Goal: Information Seeking & Learning: Find specific fact

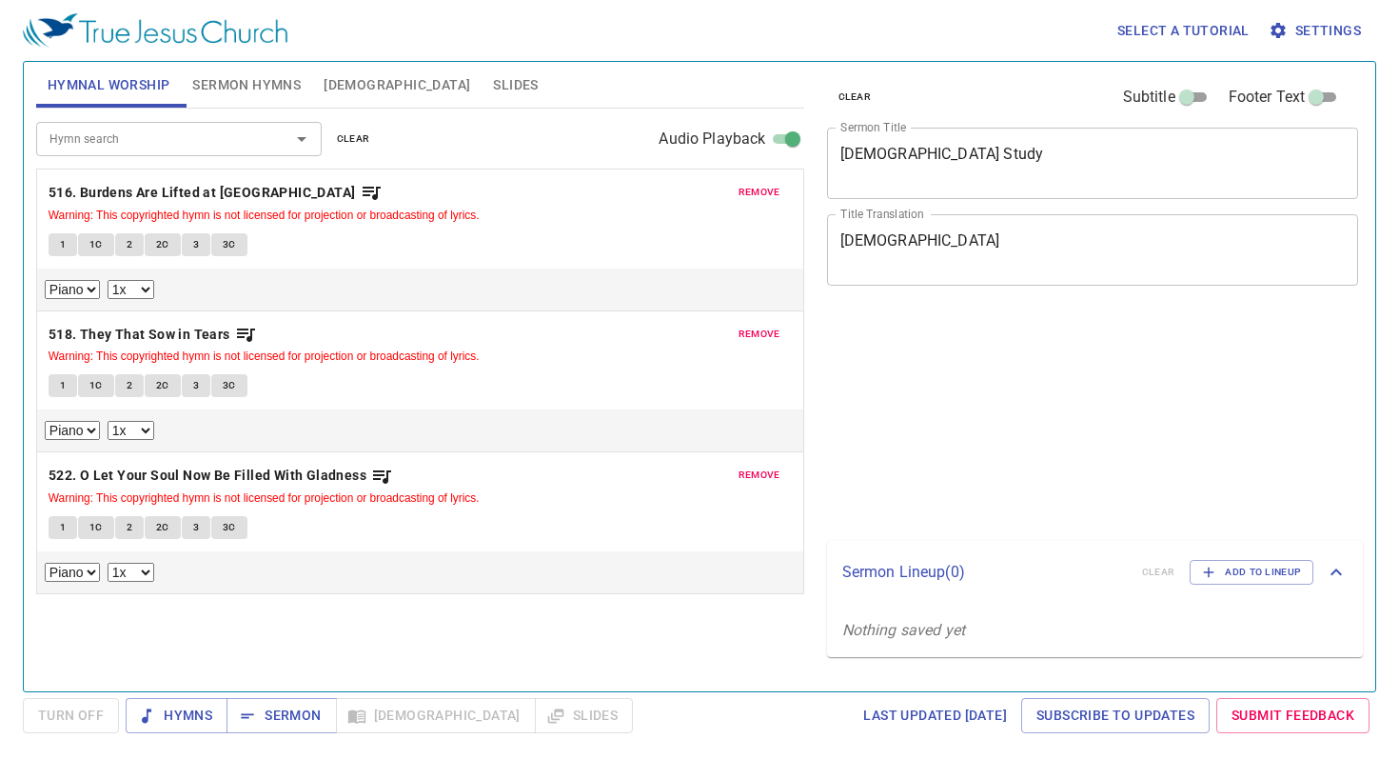
select select "1"
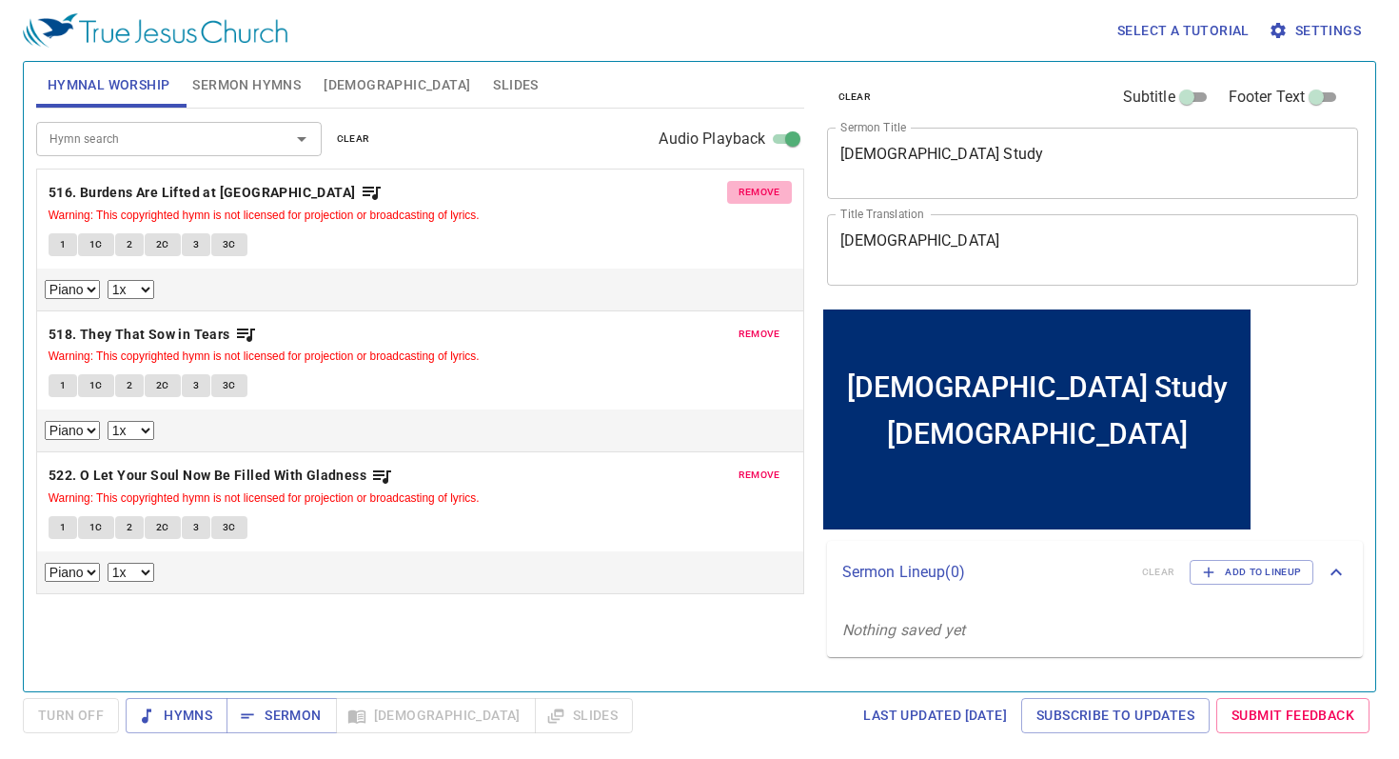
click at [768, 194] on span "remove" at bounding box center [760, 192] width 42 height 17
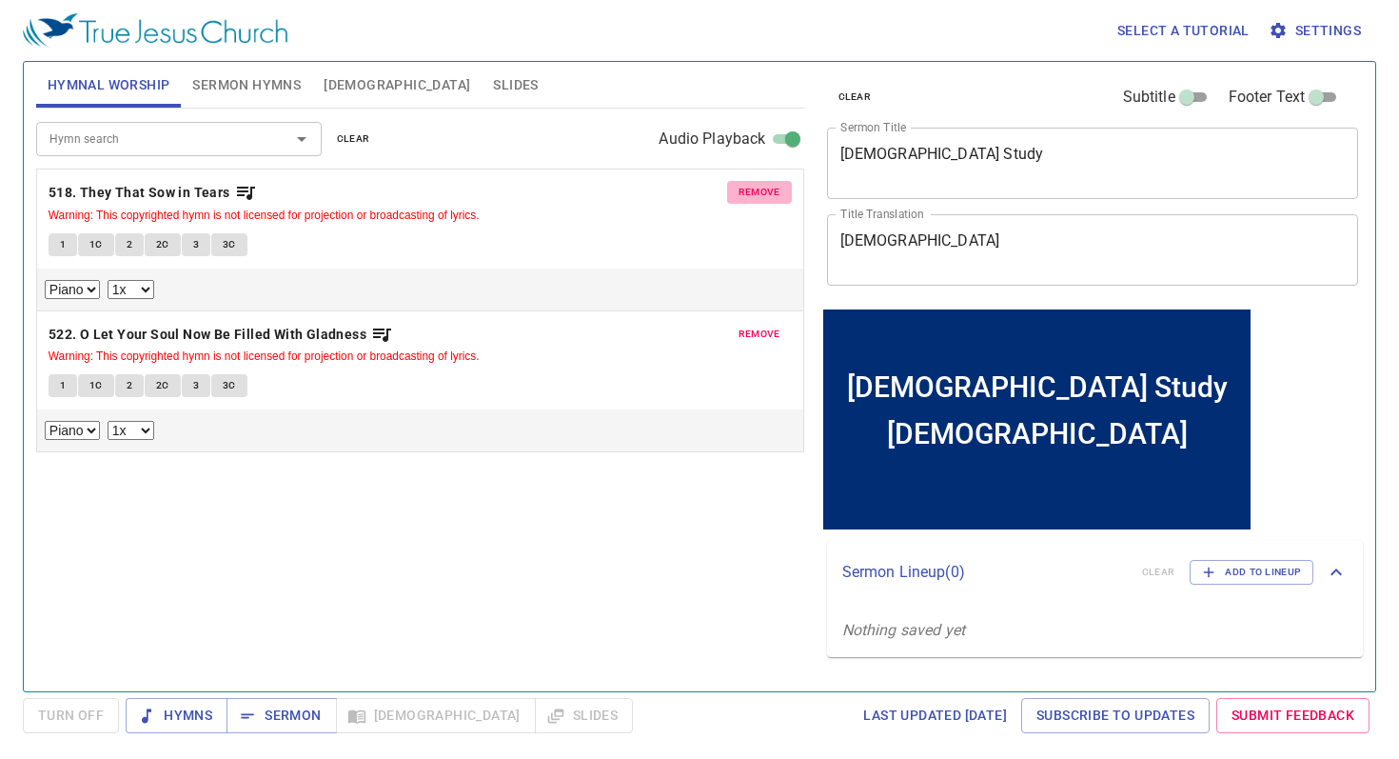
click at [768, 194] on span "remove" at bounding box center [760, 192] width 42 height 17
click at [768, 326] on span "remove" at bounding box center [760, 334] width 42 height 17
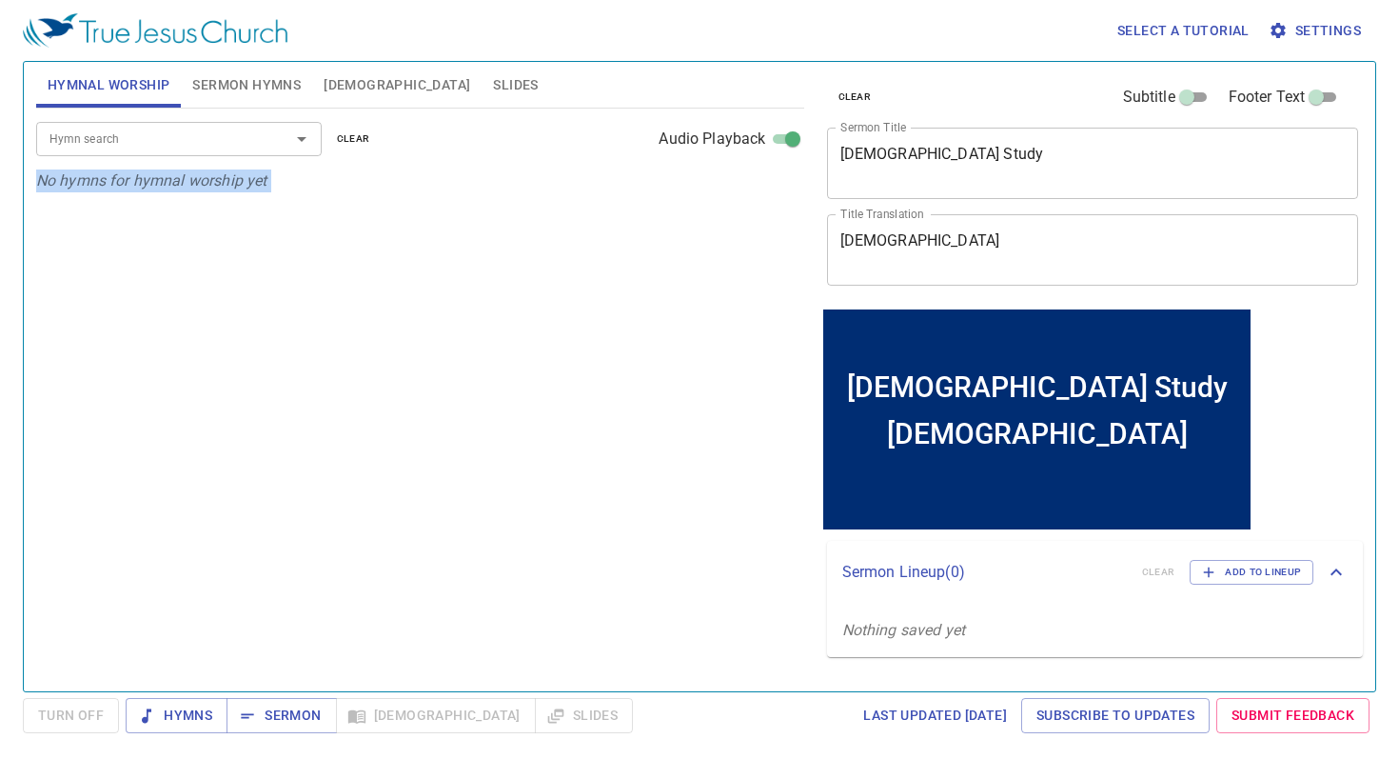
click at [768, 194] on div "Hymn search Hymn search clear Audio Playback No hymns for hymnal worship yet" at bounding box center [420, 392] width 768 height 566
click at [202, 727] on button "Hymns" at bounding box center [177, 715] width 102 height 35
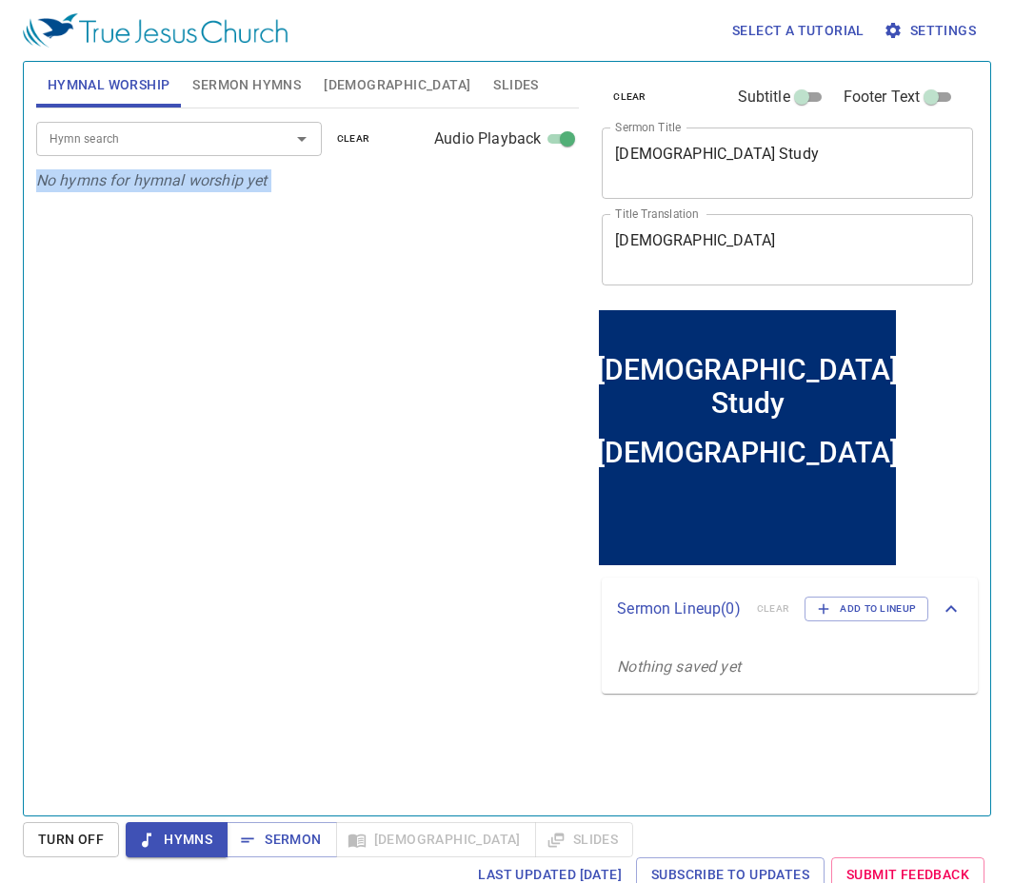
click at [219, 127] on div "Hymn search" at bounding box center [179, 138] width 286 height 33
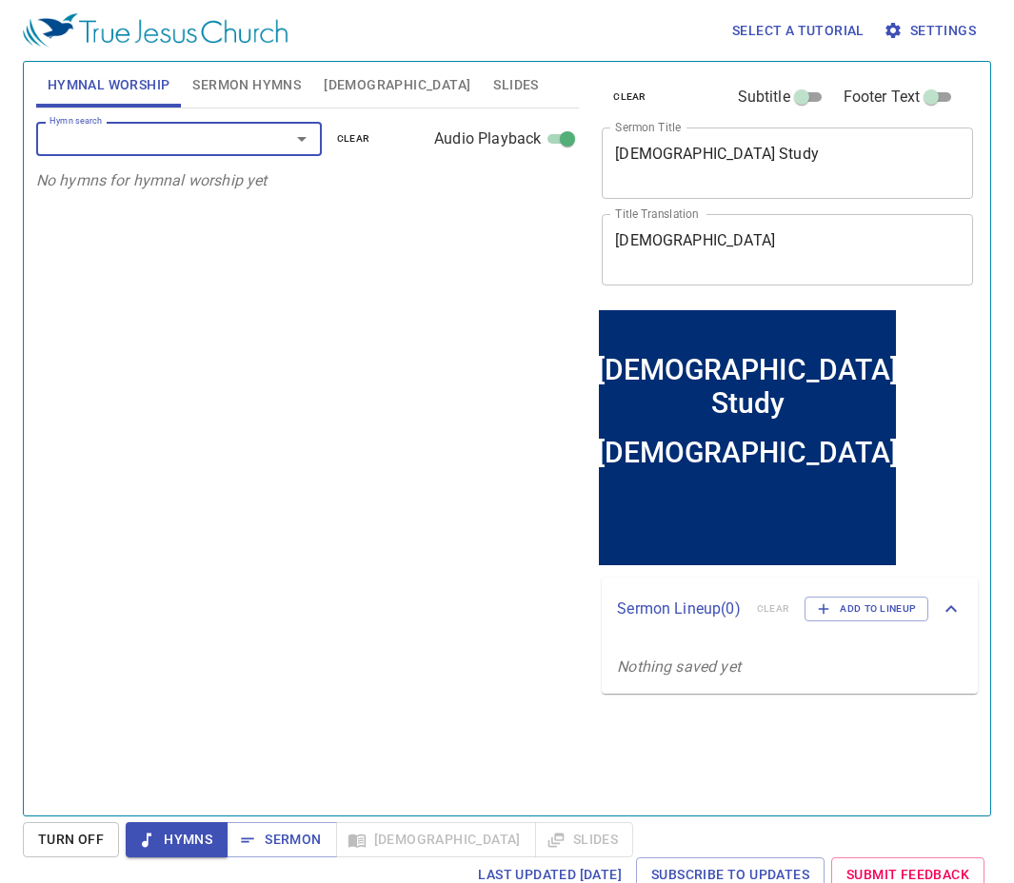
click at [267, 92] on span "Sermon Hymns" at bounding box center [246, 85] width 109 height 24
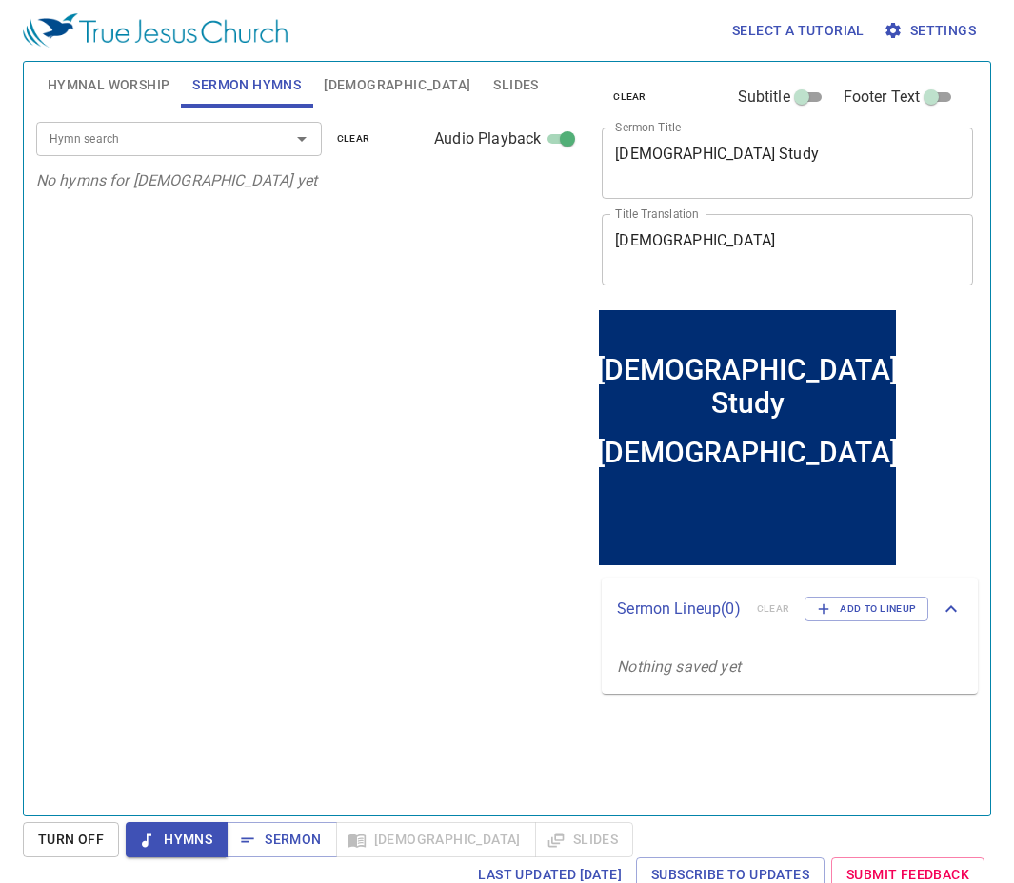
click at [323, 449] on div "Hymn search Hymn search clear Audio Playback No hymns for sermon yet" at bounding box center [307, 454] width 543 height 691
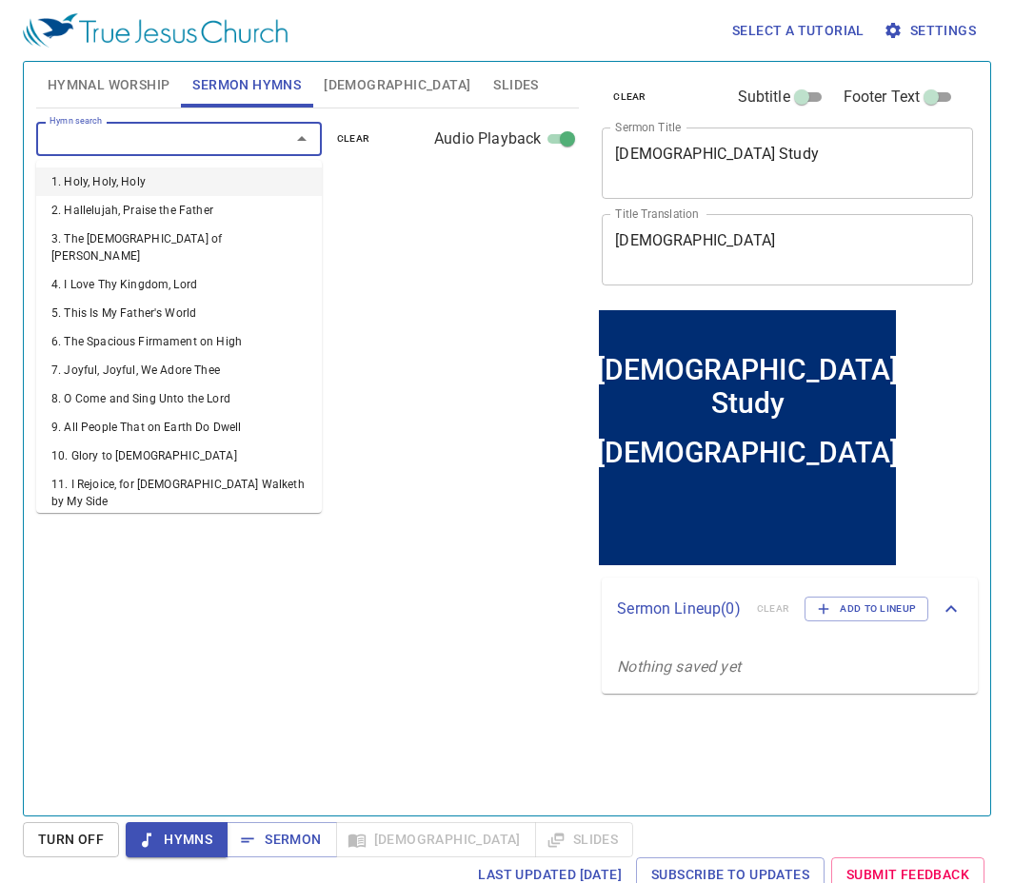
click at [211, 142] on input "Hymn search" at bounding box center [151, 139] width 218 height 22
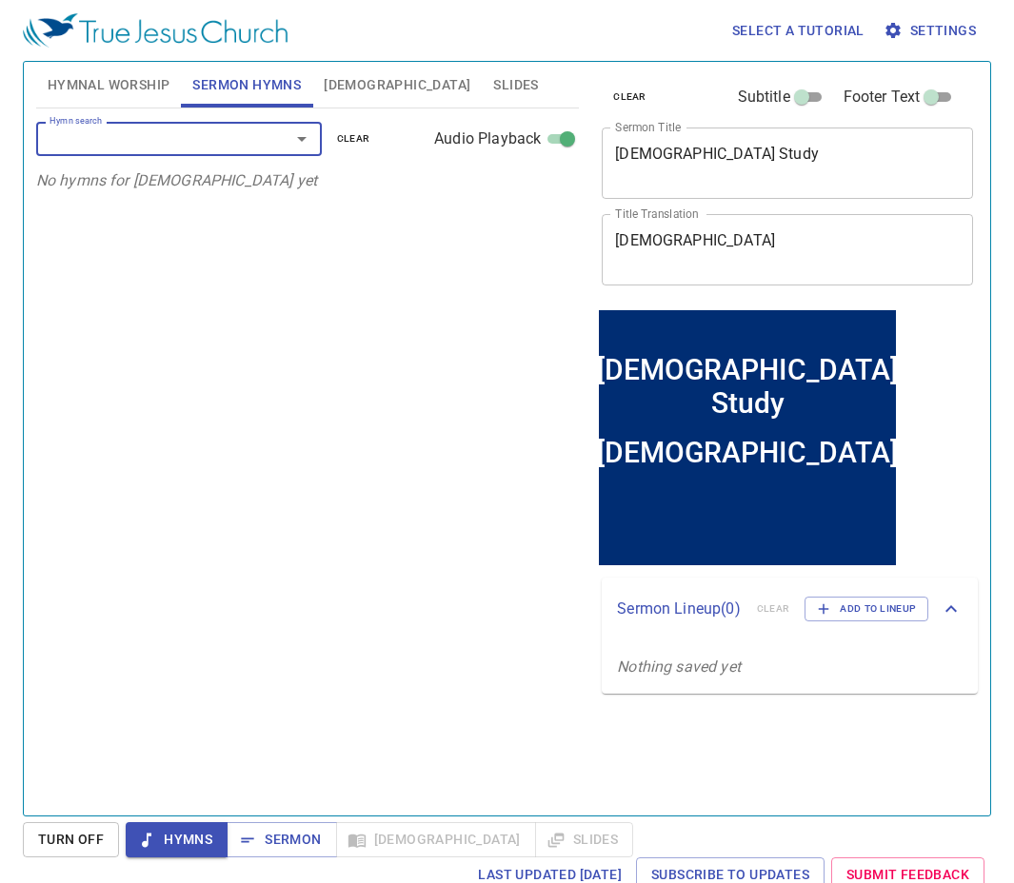
drag, startPoint x: 308, startPoint y: 310, endPoint x: 306, endPoint y: 301, distance: 9.7
click at [309, 310] on div "Hymn search Hymn search clear Audio Playback No hymns for sermon yet" at bounding box center [307, 454] width 543 height 691
click at [290, 758] on button "Sermon" at bounding box center [281, 839] width 109 height 35
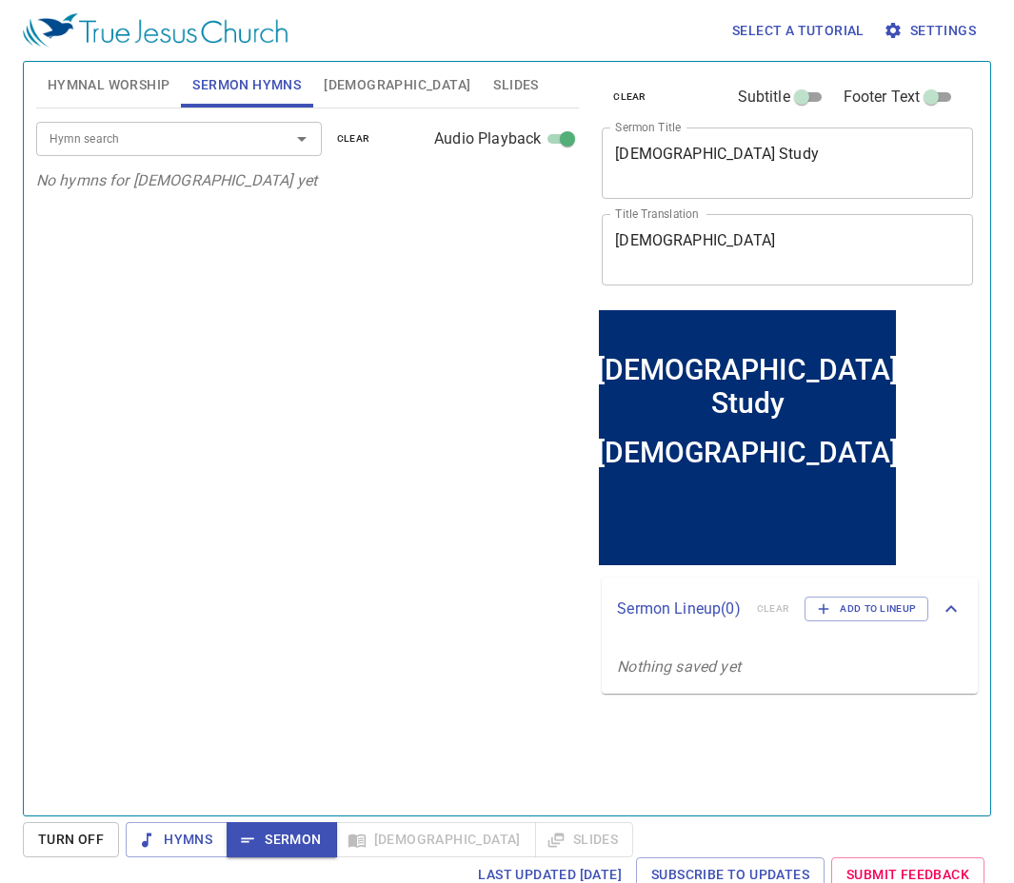
click at [167, 129] on input "Hymn search" at bounding box center [151, 139] width 218 height 22
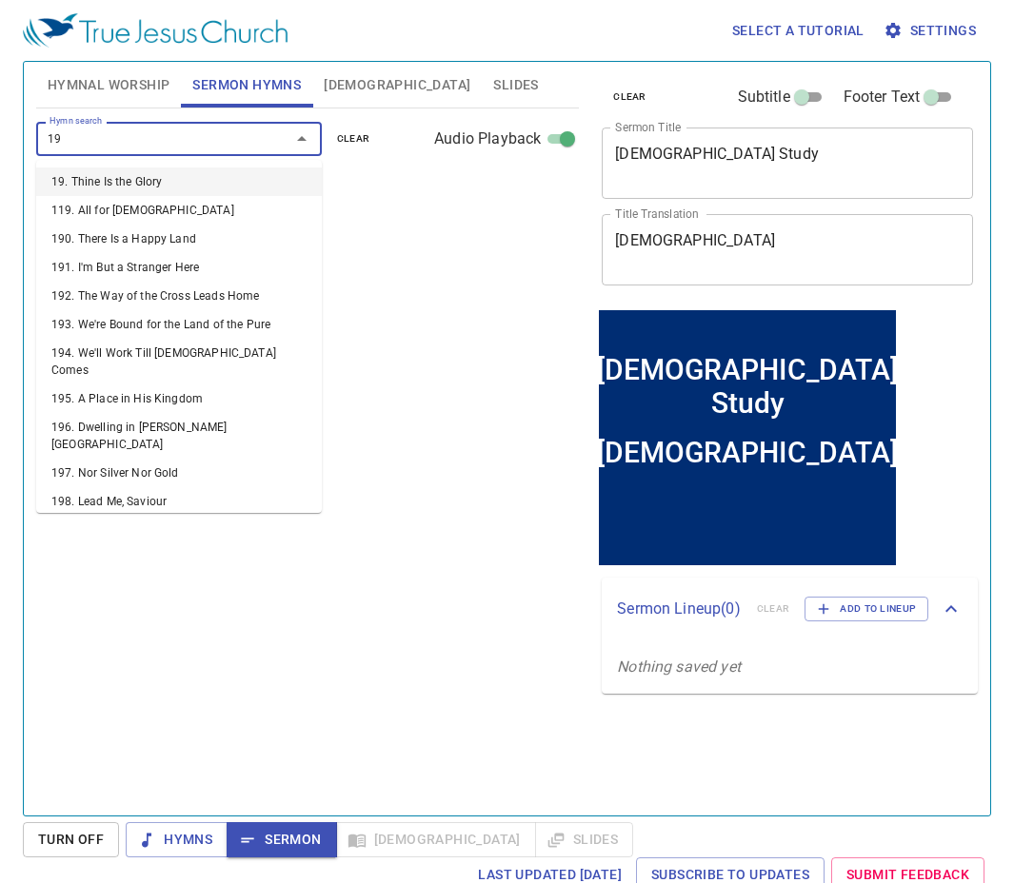
type input "196"
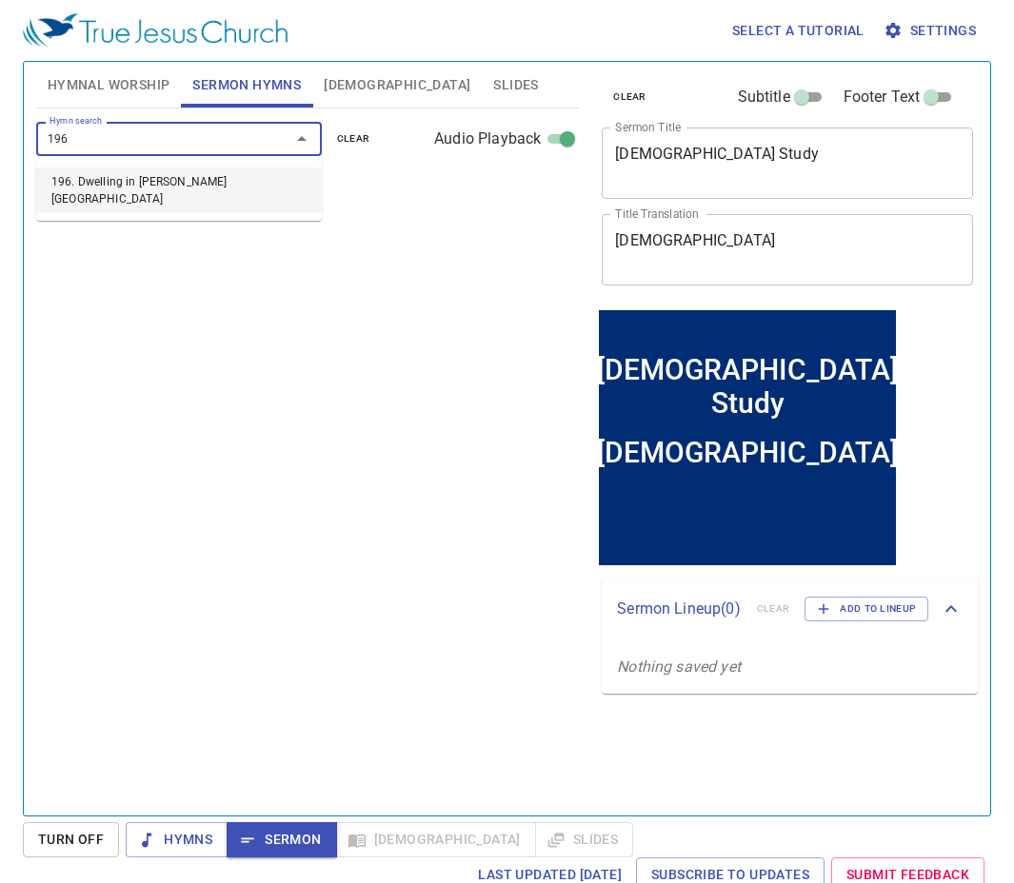
click at [172, 177] on li "196. Dwelling in [PERSON_NAME][GEOGRAPHIC_DATA]" at bounding box center [179, 191] width 286 height 46
select select "1"
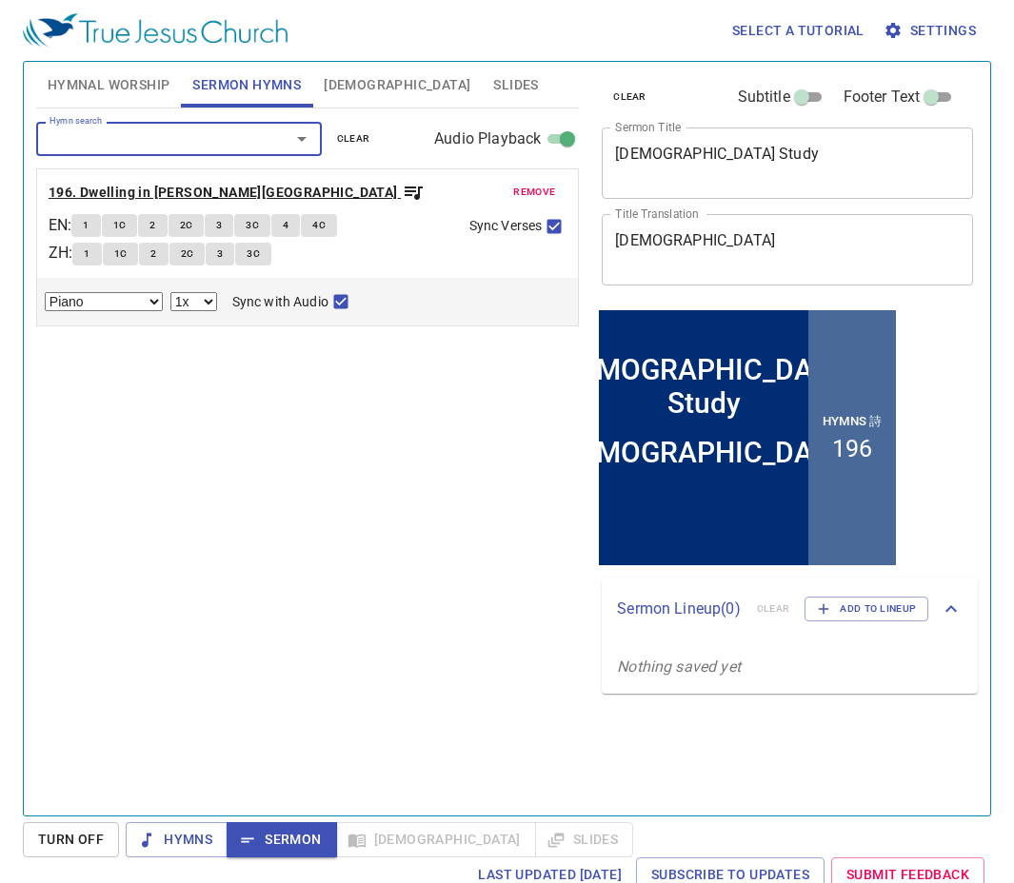
click at [213, 198] on b "196. Dwelling in [PERSON_NAME][GEOGRAPHIC_DATA]" at bounding box center [223, 193] width 349 height 24
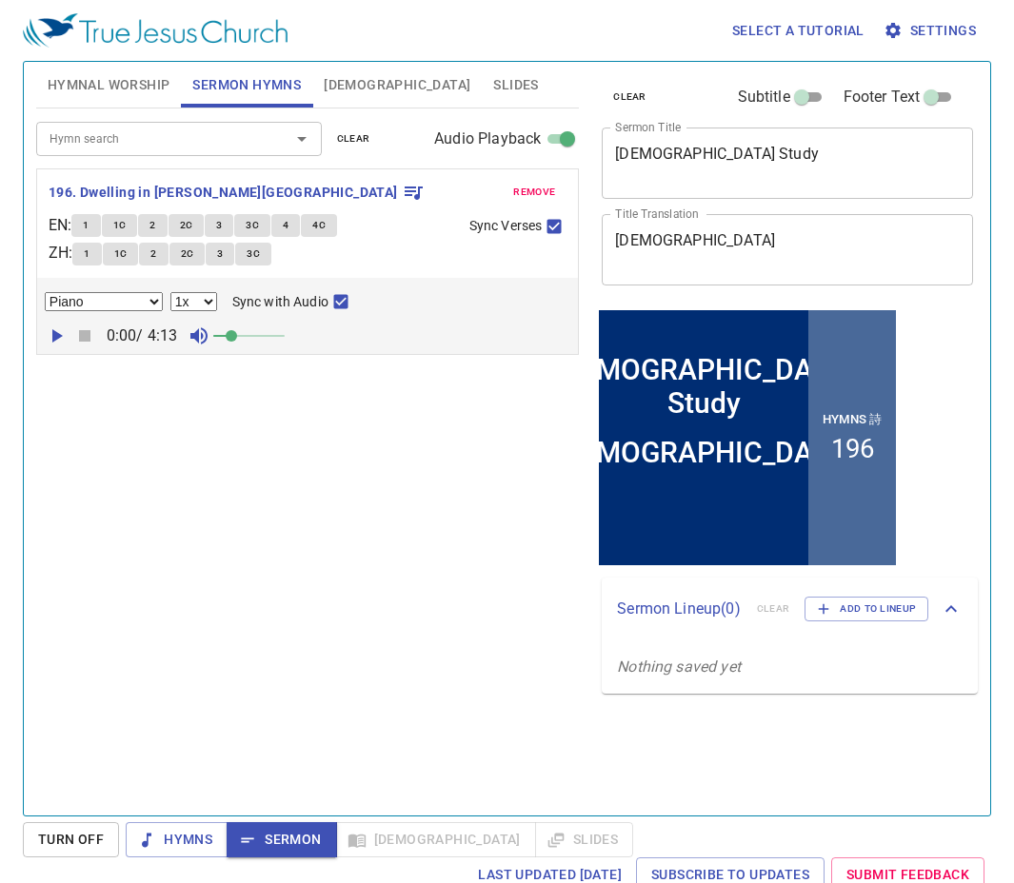
click at [372, 711] on div "Hymn search Hymn search clear Audio Playback remove 196. Dwelling in Beulah Lan…" at bounding box center [307, 454] width 543 height 691
click at [332, 80] on span "[DEMOGRAPHIC_DATA]" at bounding box center [397, 85] width 147 height 24
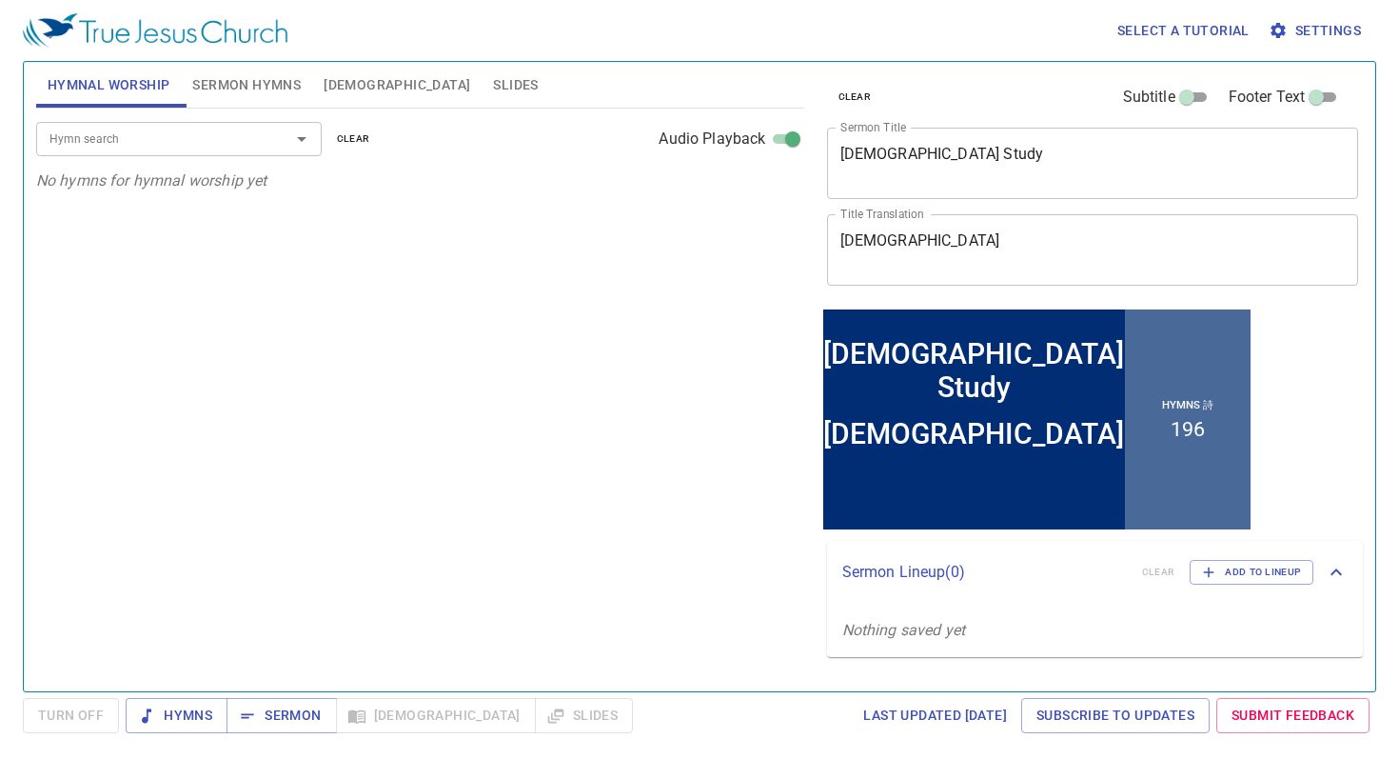
click at [331, 92] on span "[DEMOGRAPHIC_DATA]" at bounding box center [397, 85] width 147 height 24
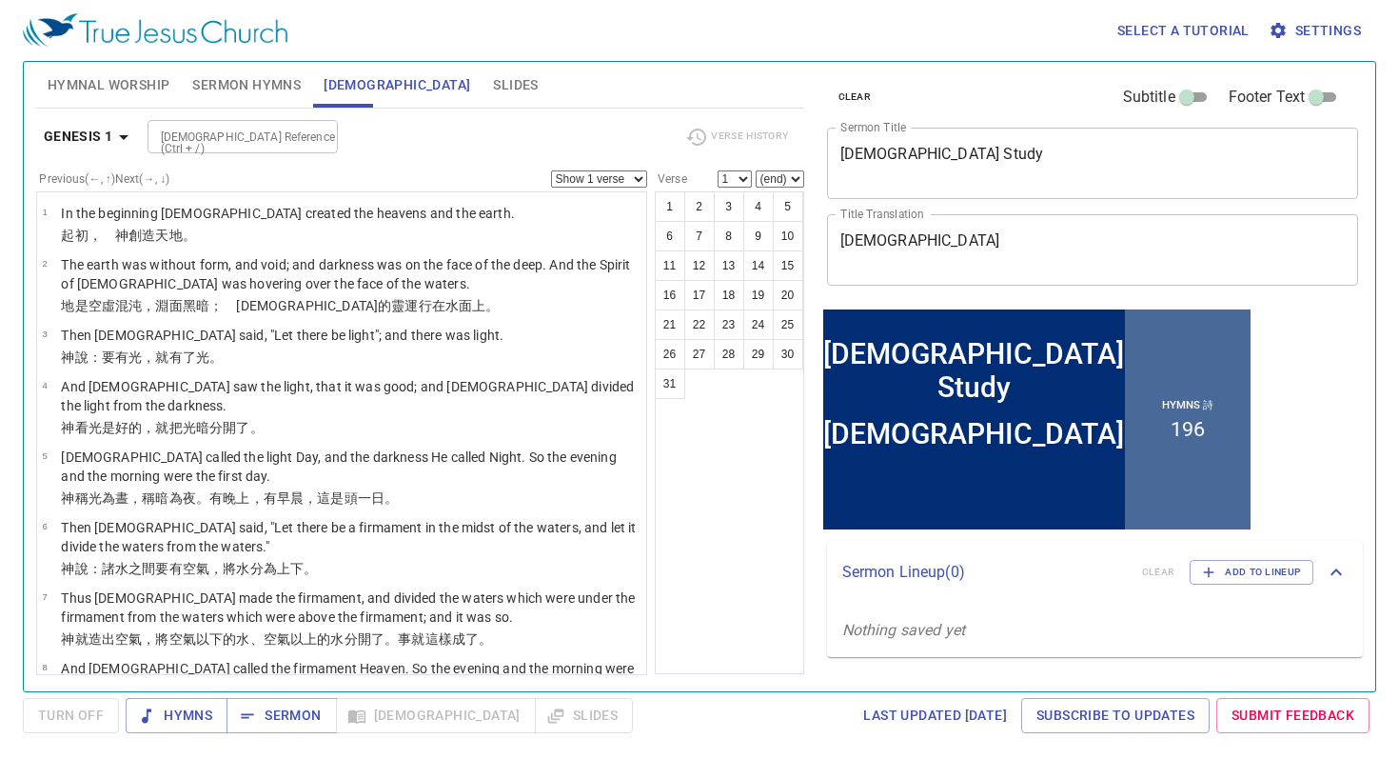
click at [264, 142] on input "[DEMOGRAPHIC_DATA] Reference (Ctrl + /)" at bounding box center [227, 137] width 148 height 22
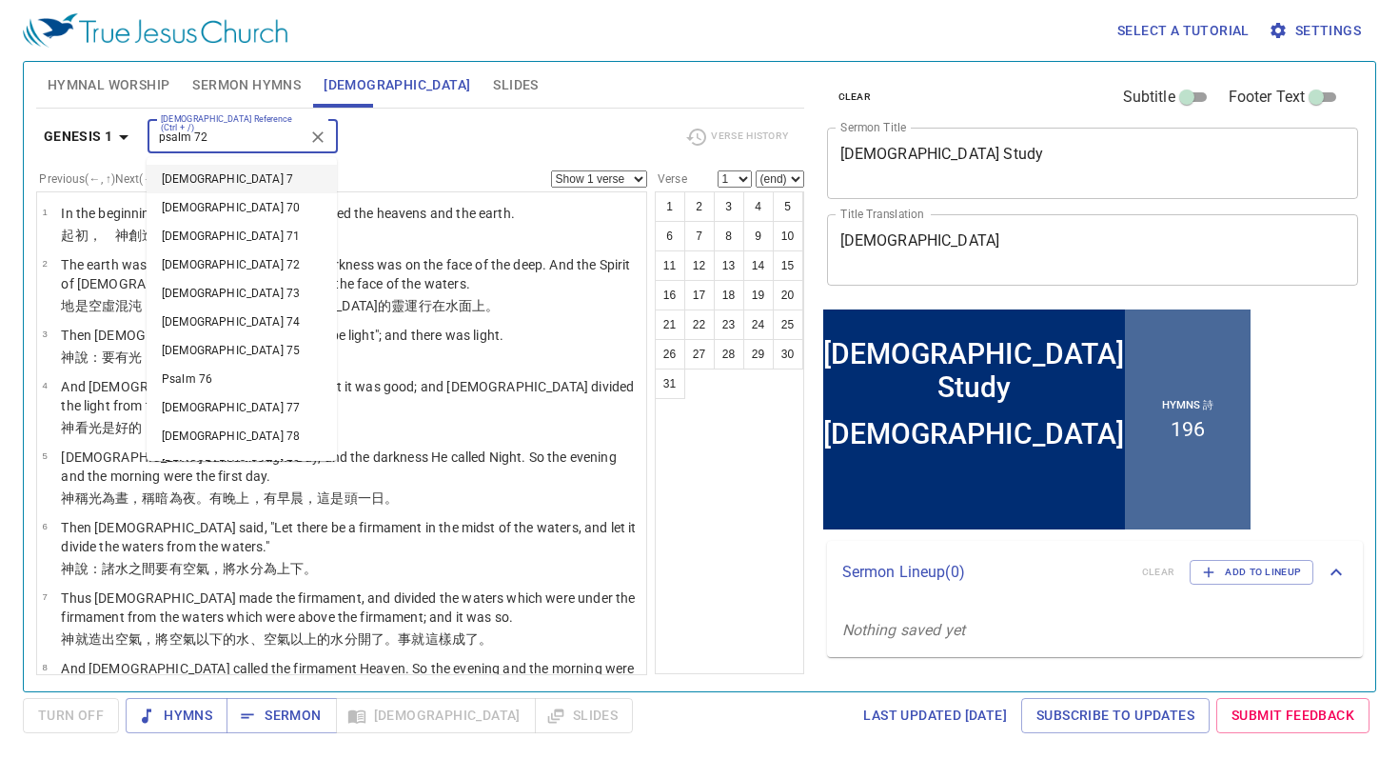
type input "psalm 72"
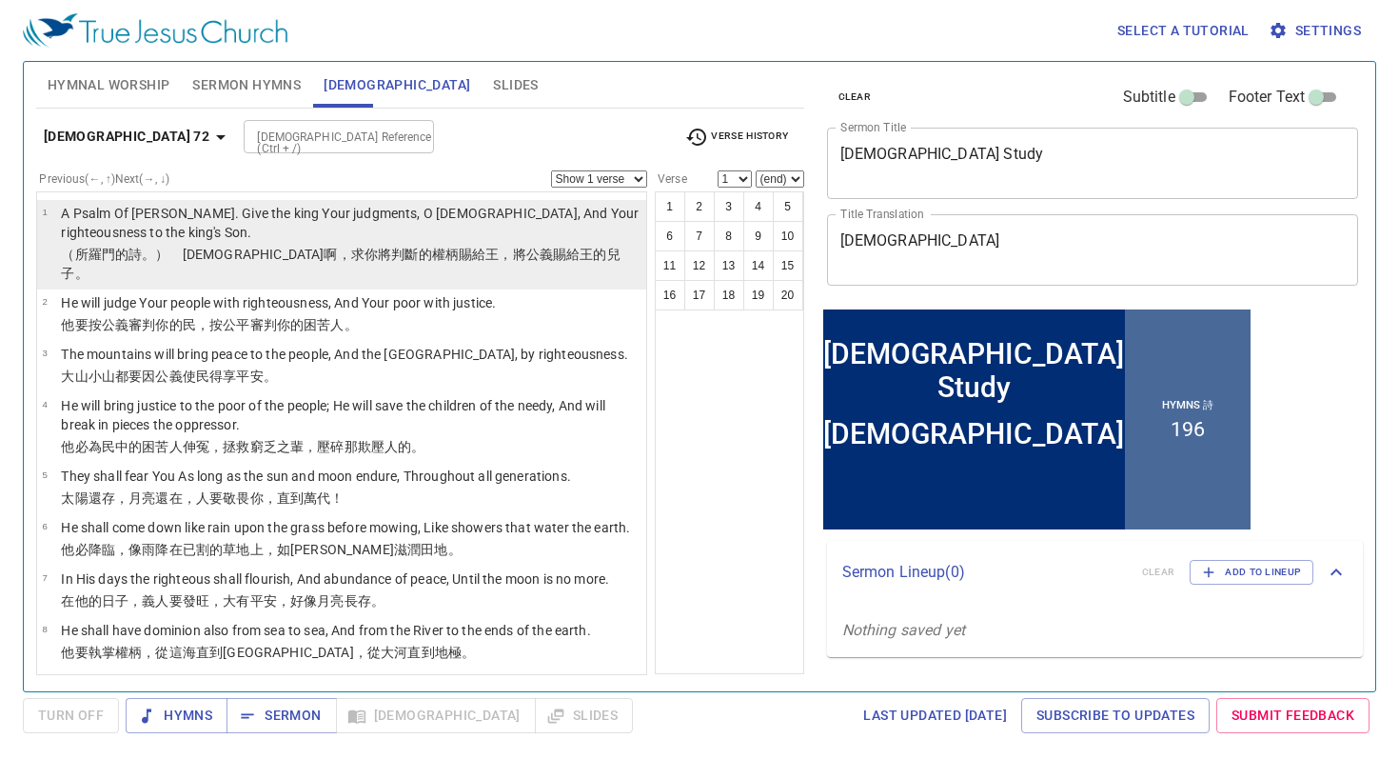
click at [256, 217] on p "A Psalm Of [PERSON_NAME]. Give the king Your judgments, O [DEMOGRAPHIC_DATA], A…" at bounding box center [351, 223] width 580 height 38
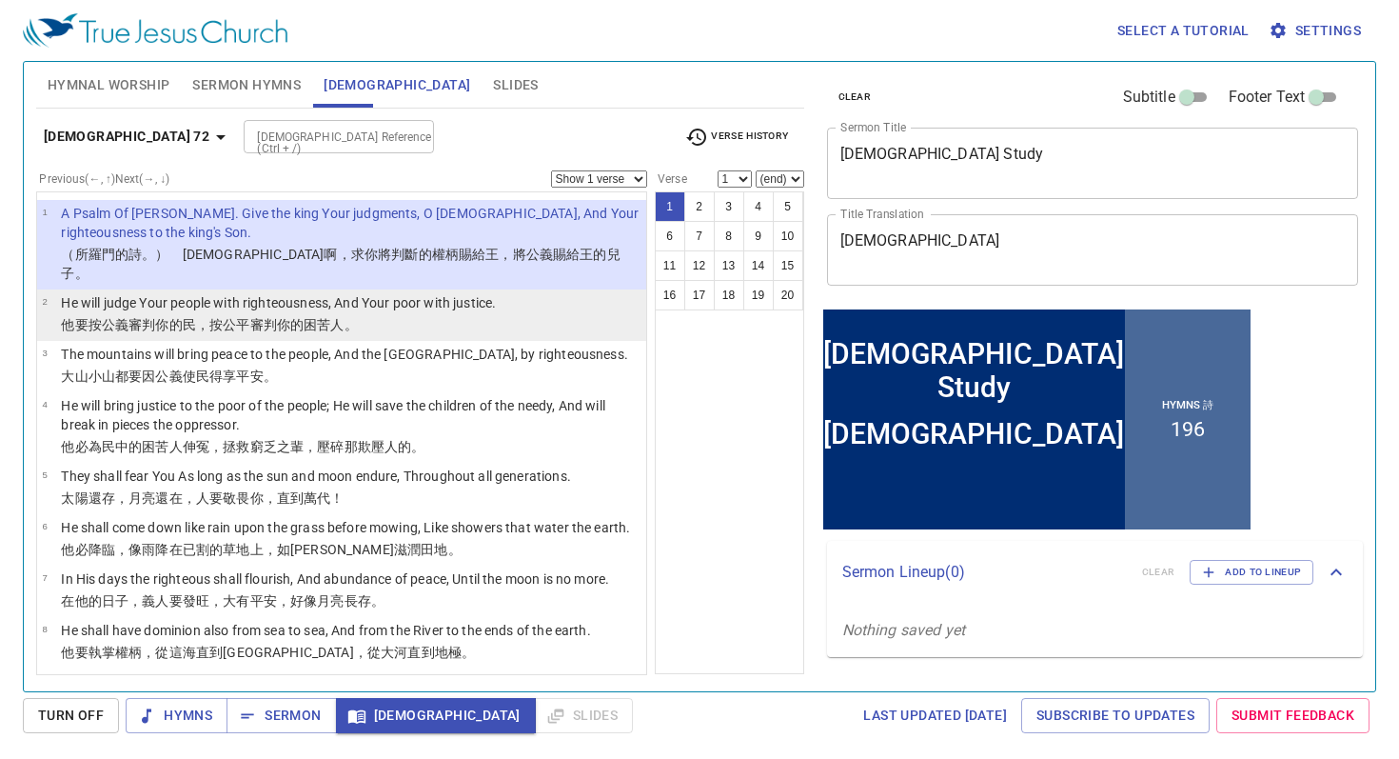
click at [444, 293] on p "He will judge Your people with righteousness, And Your poor with justice." at bounding box center [278, 302] width 435 height 19
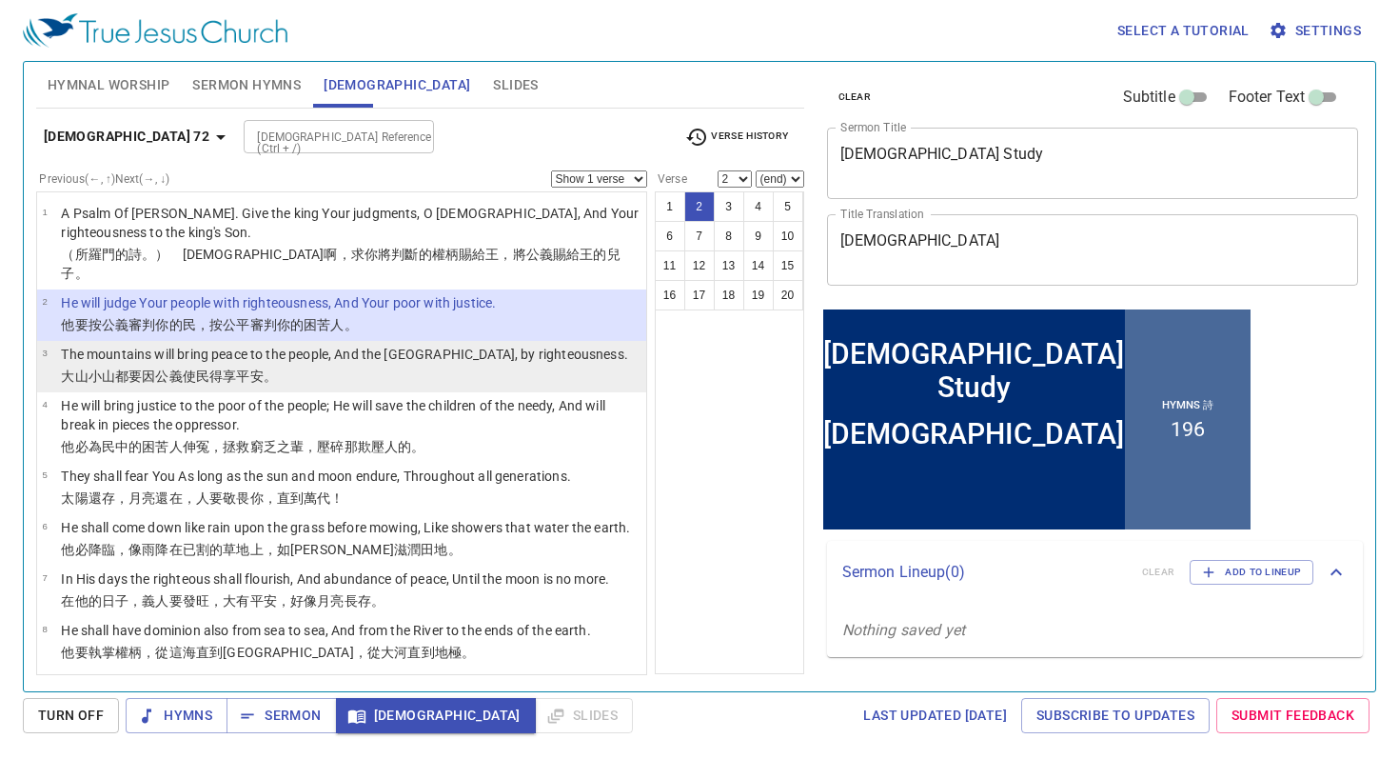
click at [436, 345] on p "The mountains will bring peace to the people, And the [GEOGRAPHIC_DATA], by rig…" at bounding box center [344, 354] width 567 height 19
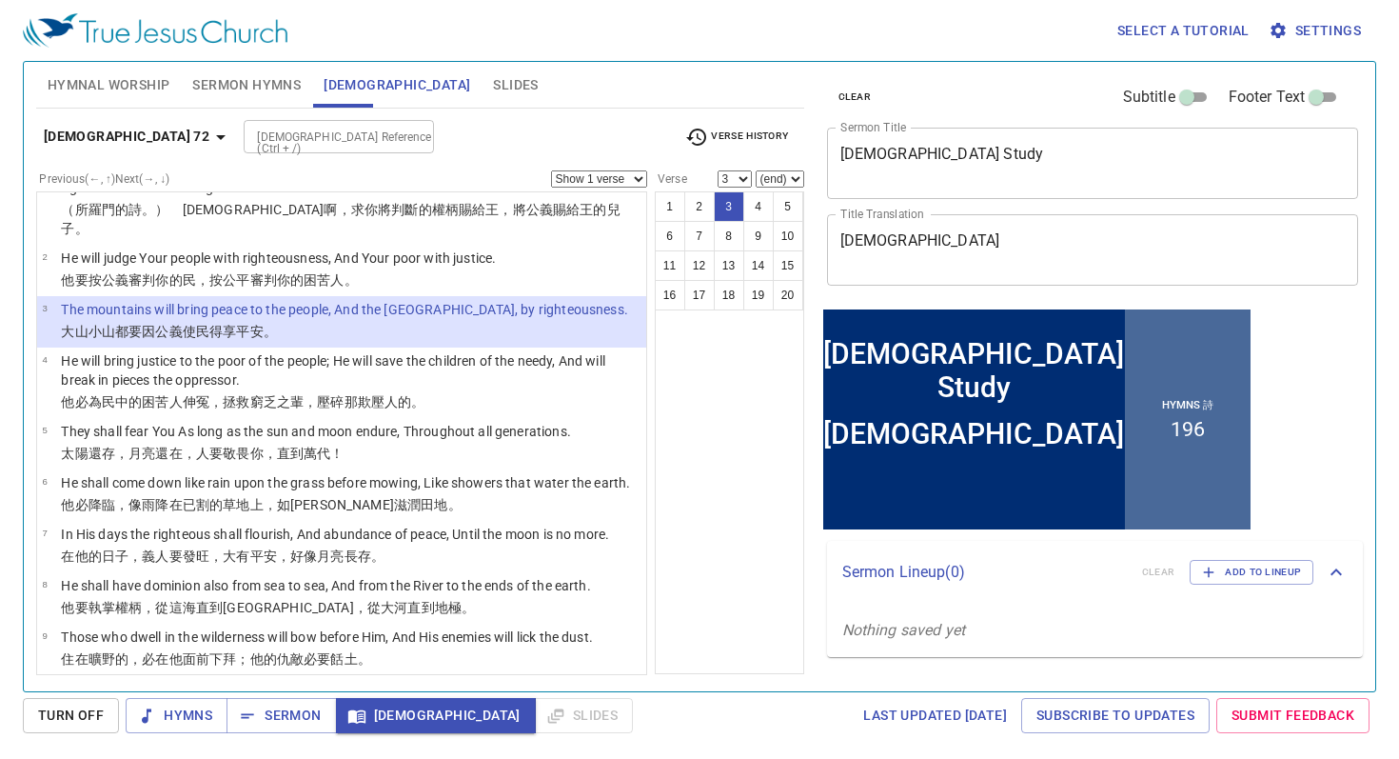
scroll to position [53, 0]
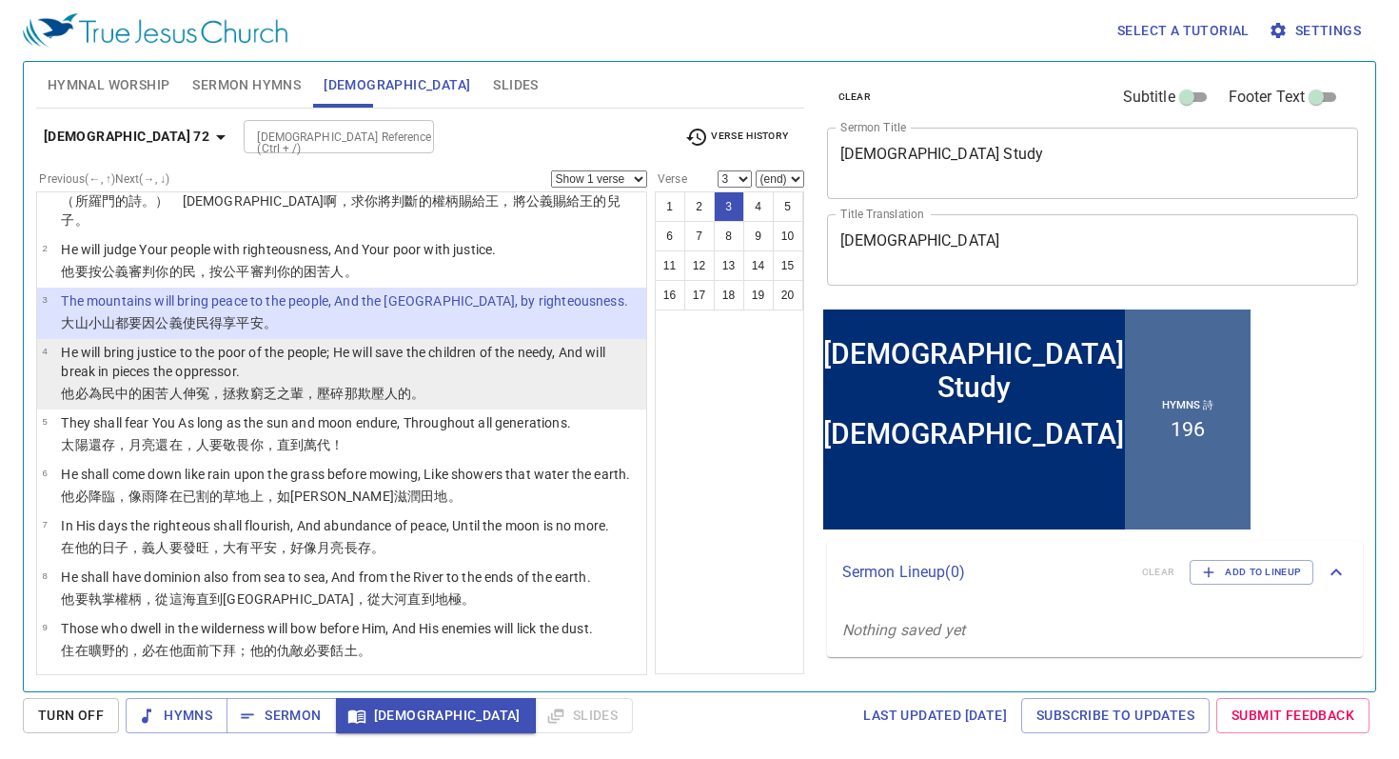
click at [412, 358] on p "He will bring justice to the poor of the people; He will save the children of t…" at bounding box center [351, 362] width 580 height 38
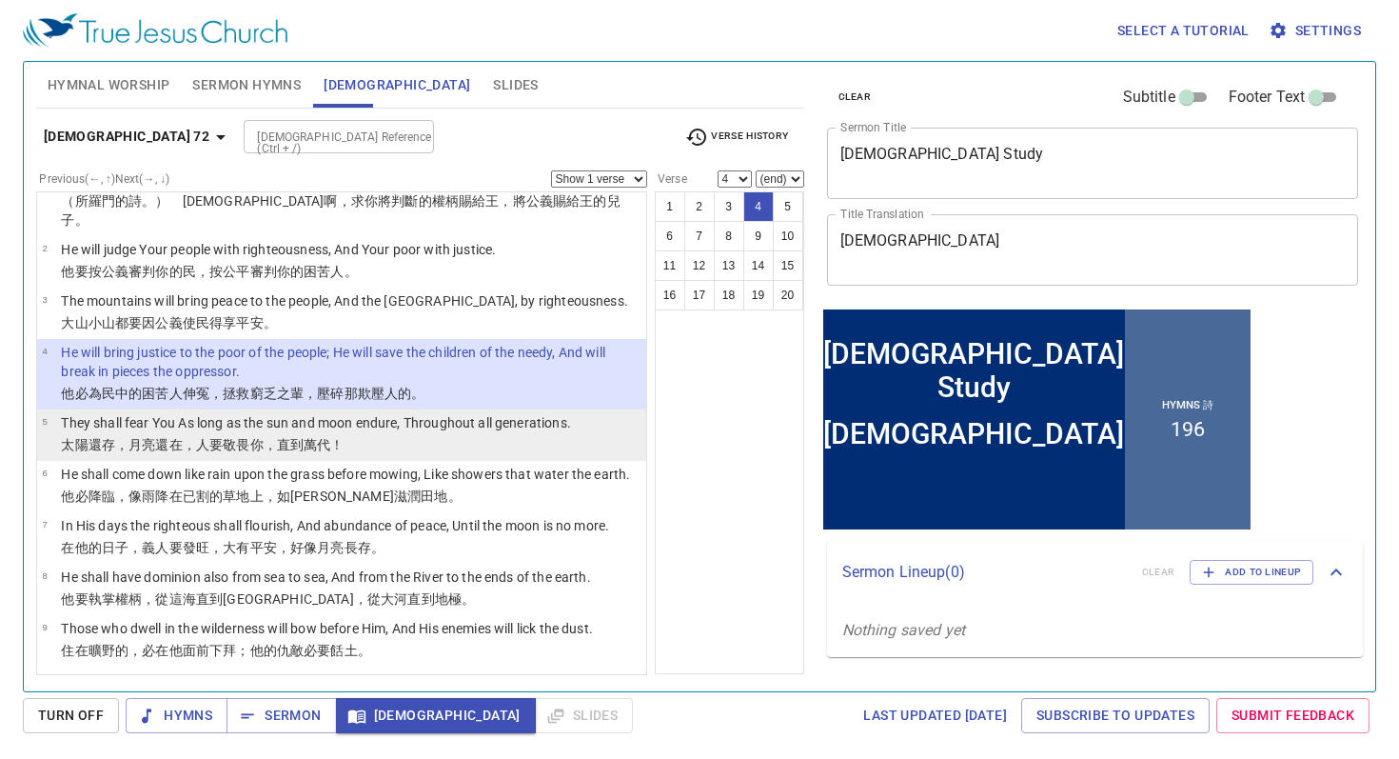
click at [400, 414] on td "They shall fear You As long as the sun and moon endure, Throughout all generati…" at bounding box center [315, 424] width 509 height 22
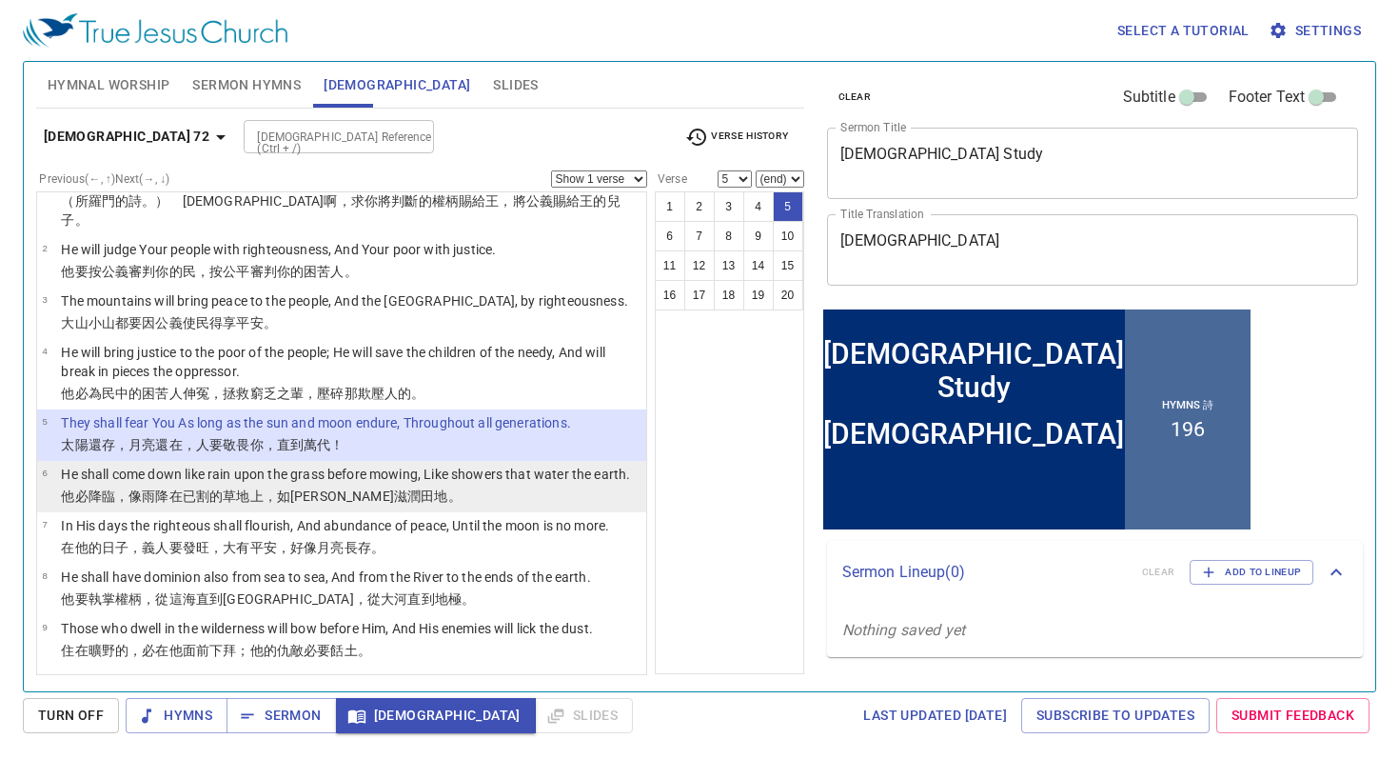
click at [386, 465] on p "He shall come down like rain upon the grass before mowing, Like showers that wa…" at bounding box center [345, 474] width 569 height 19
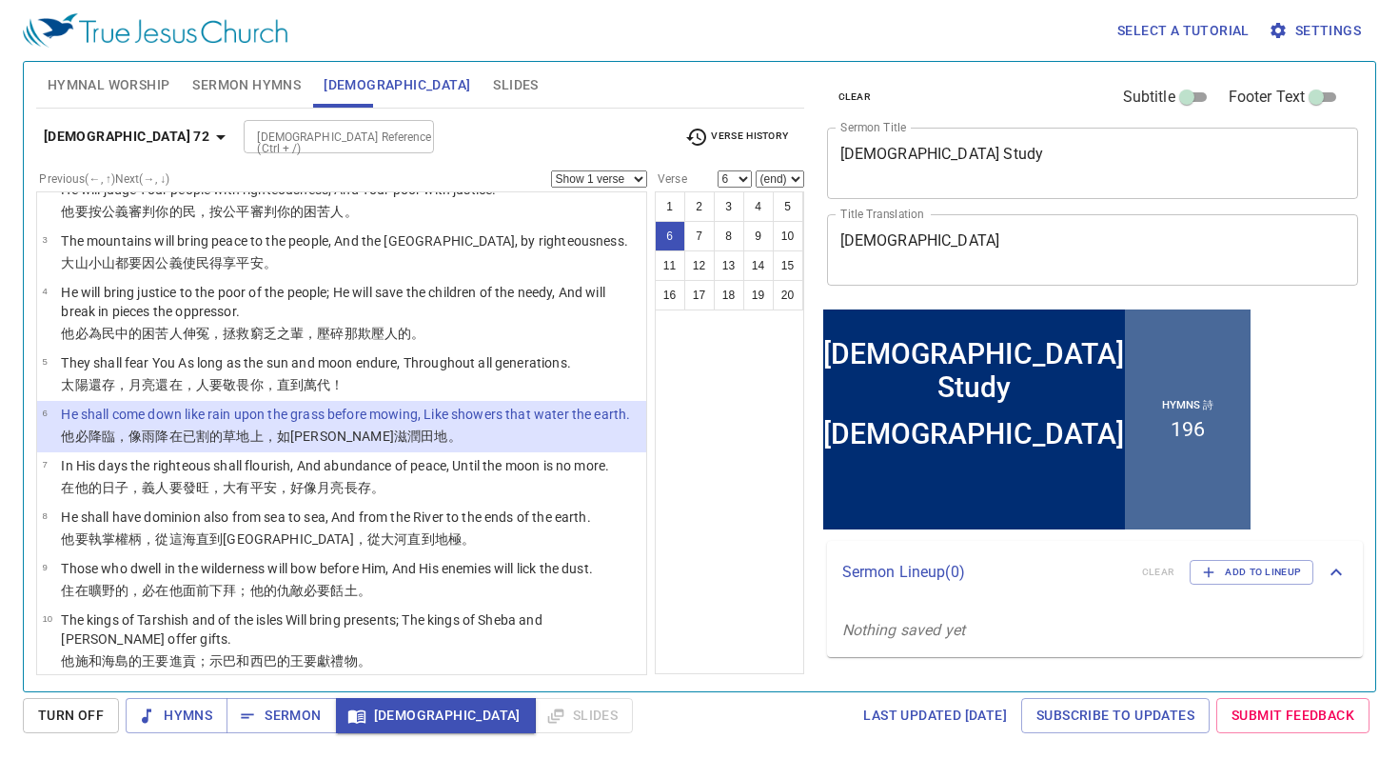
scroll to position [121, 0]
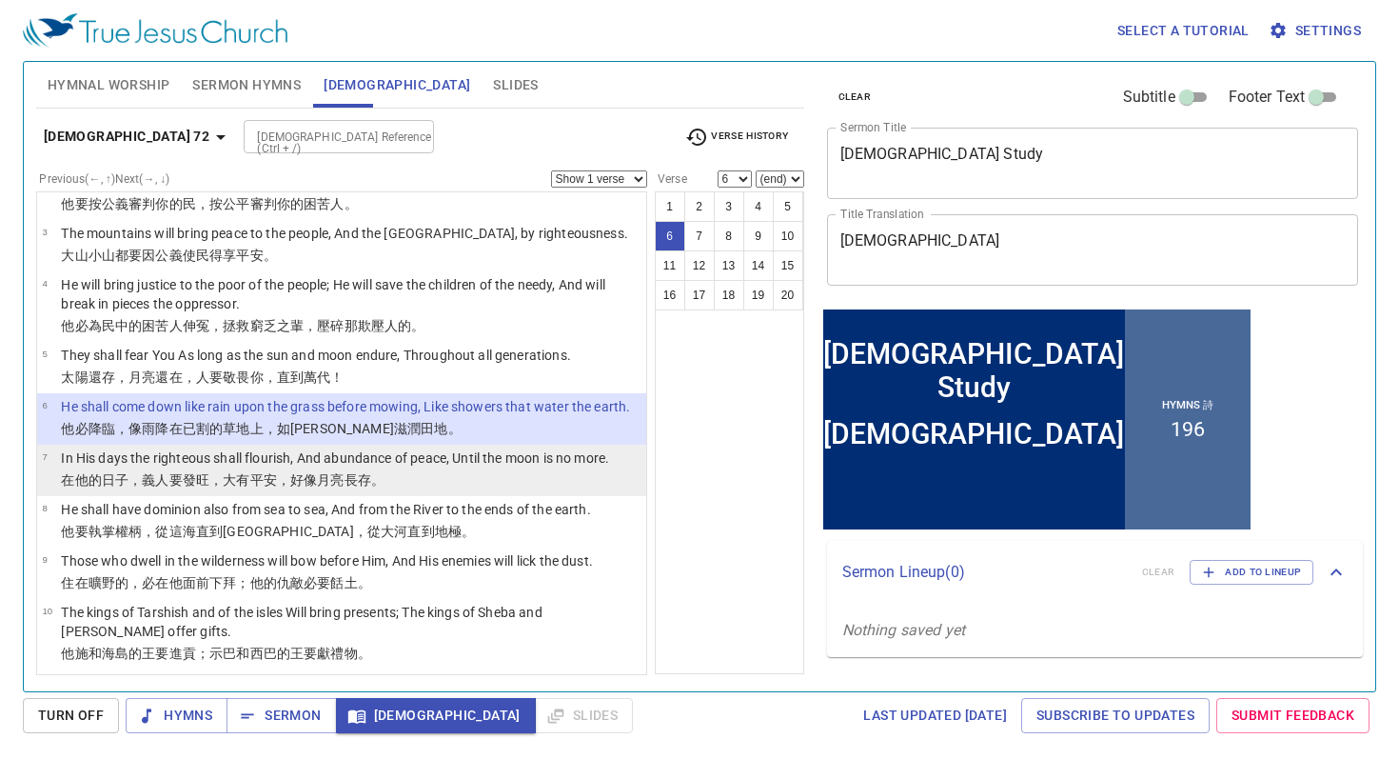
click at [310, 461] on p "In His days the righteous shall flourish, And abundance of peace, Until the moo…" at bounding box center [335, 457] width 548 height 19
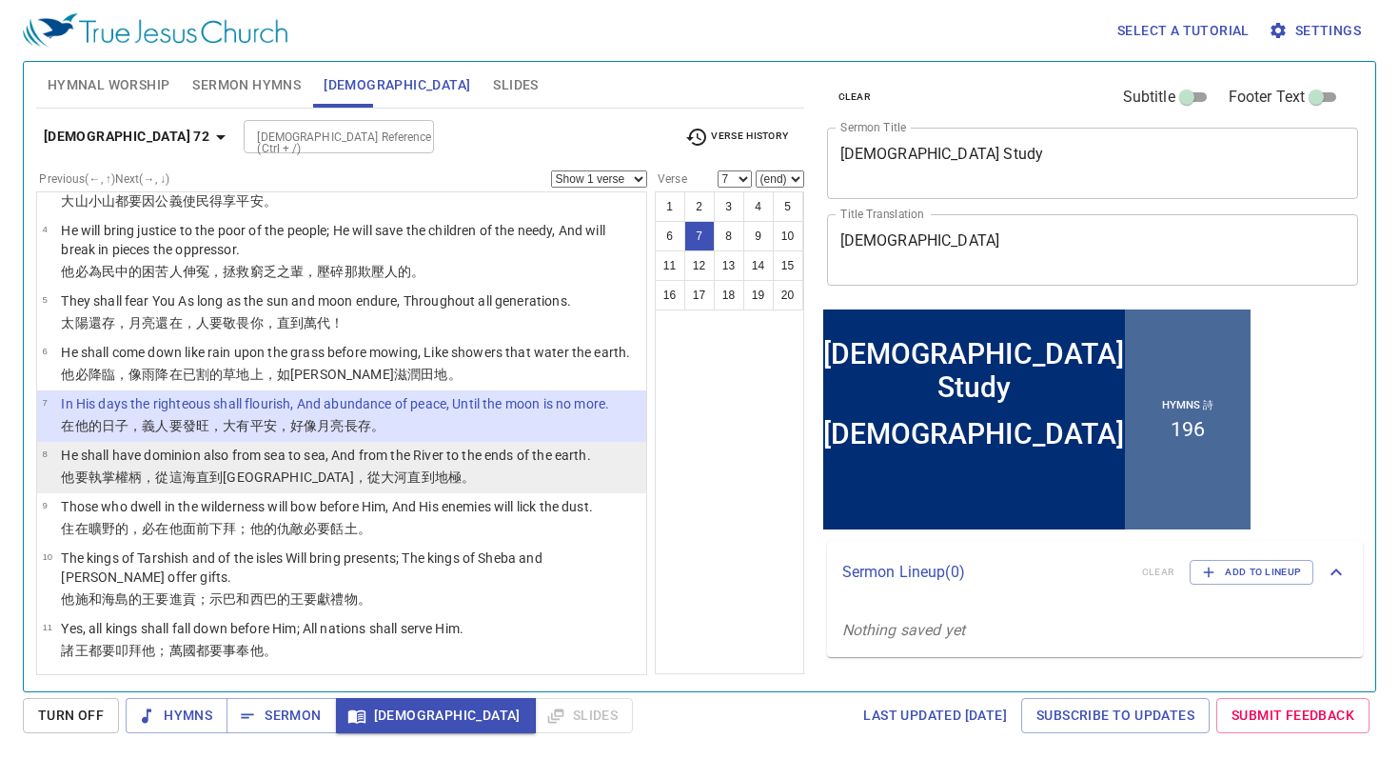
scroll to position [184, 0]
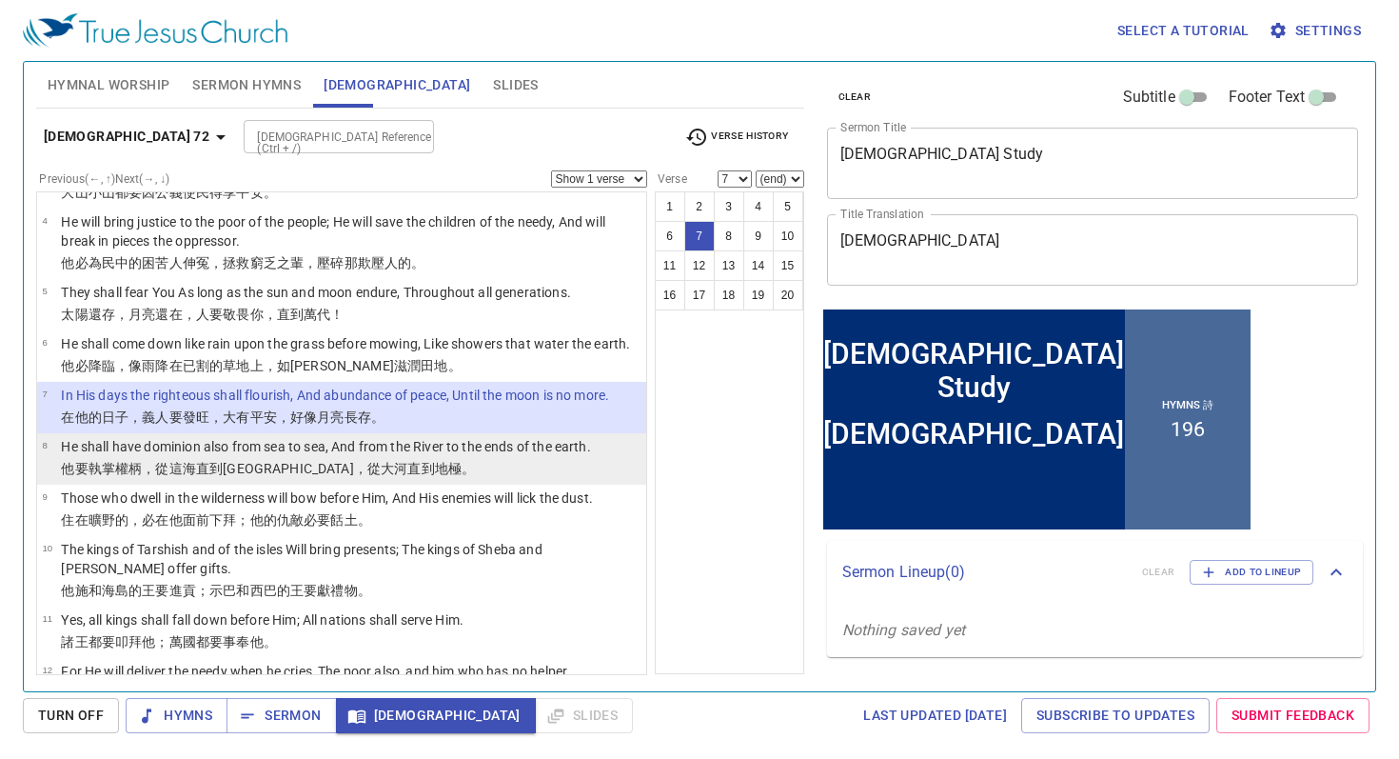
click at [380, 464] on p "他要執掌權柄 ，從這海 直到[GEOGRAPHIC_DATA] ，從大河 直到地 極 。" at bounding box center [325, 468] width 529 height 19
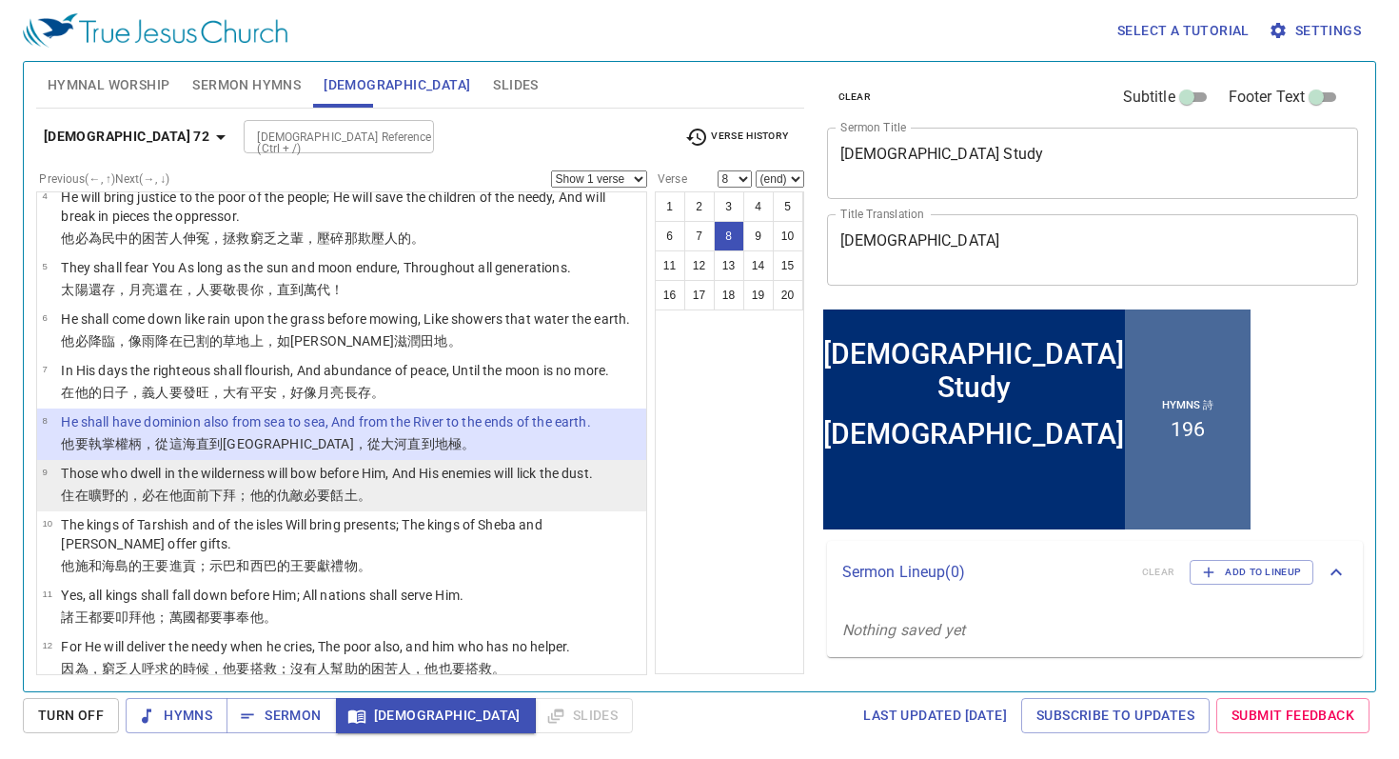
scroll to position [209, 0]
click at [403, 483] on td "Those who dwell in the wilderness will bow before Him, And His enemies will lic…" at bounding box center [327, 474] width 532 height 22
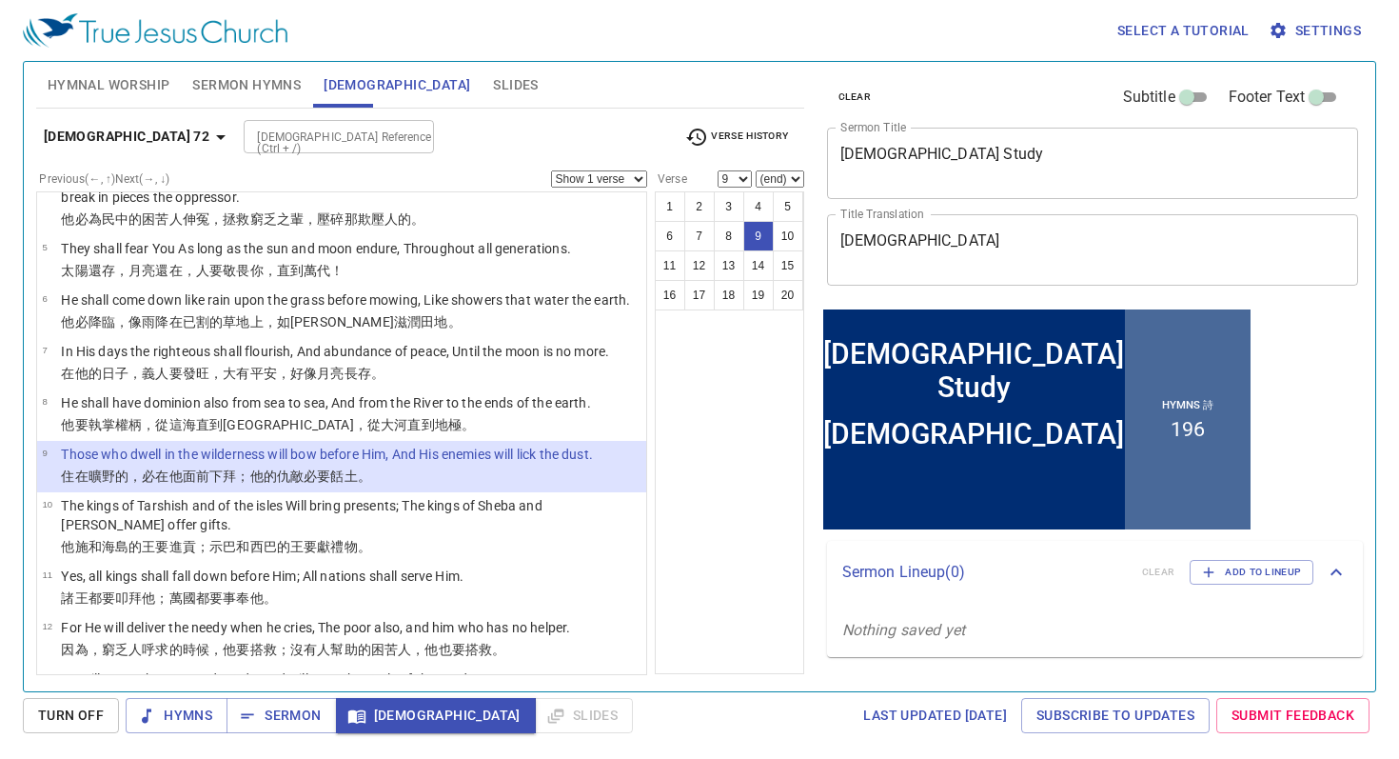
scroll to position [234, 0]
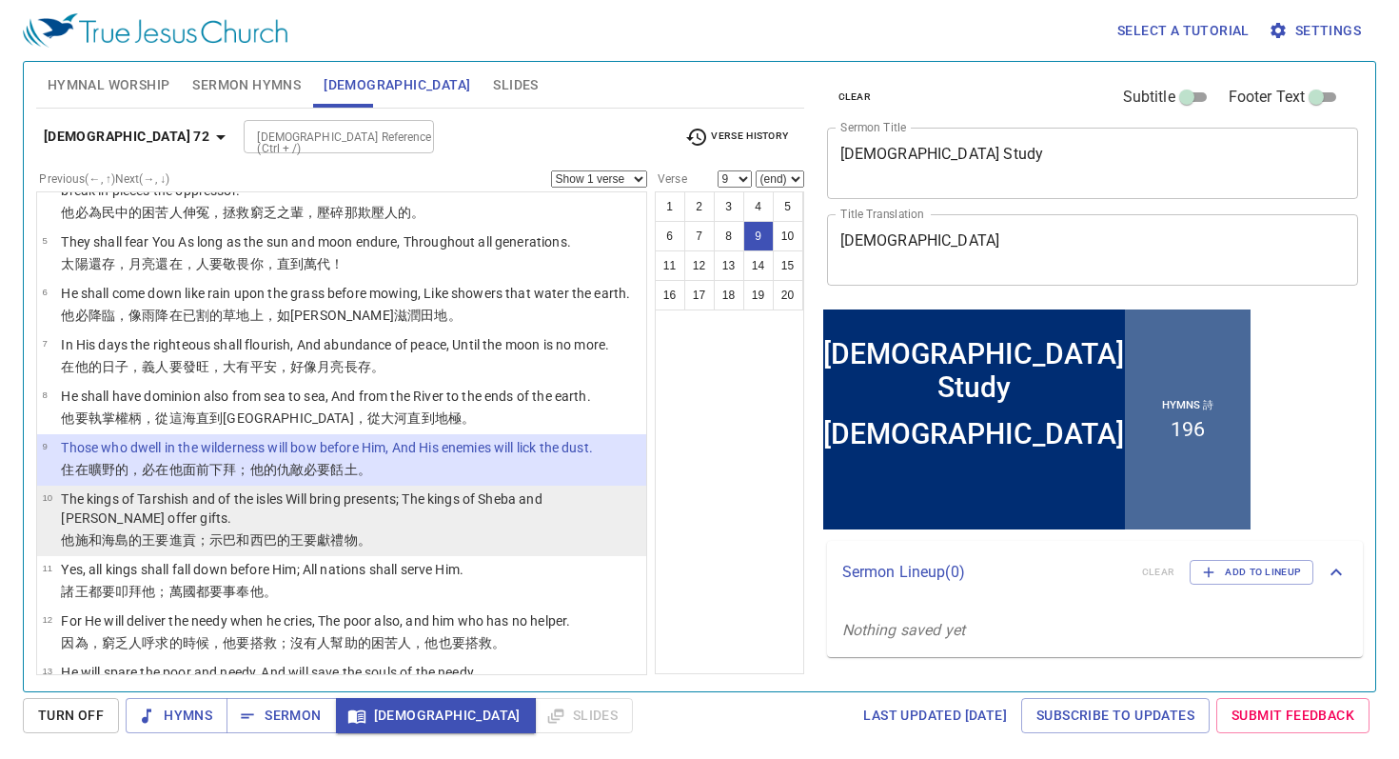
click at [387, 520] on p "The kings of Tarshish and of the isles Will bring presents; The kings of Sheba …" at bounding box center [351, 508] width 580 height 38
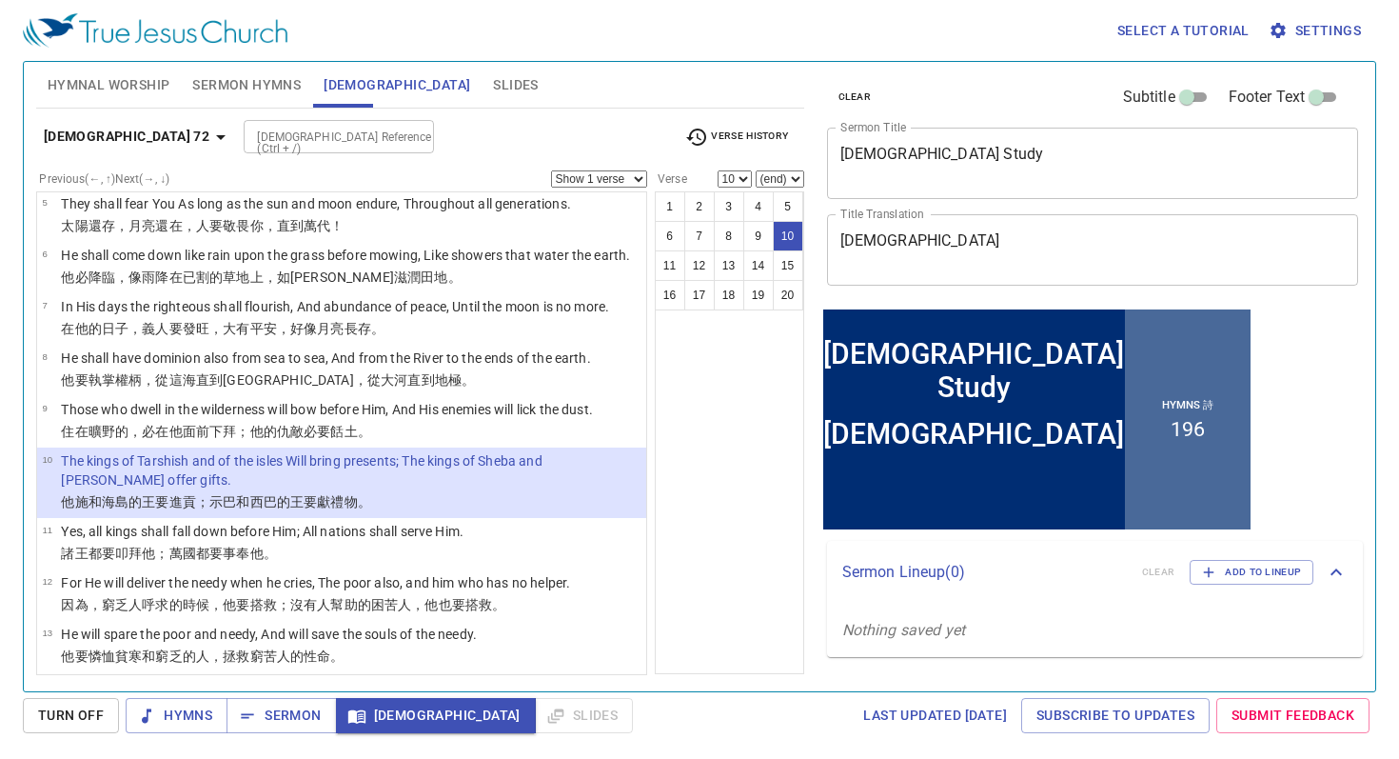
scroll to position [276, 0]
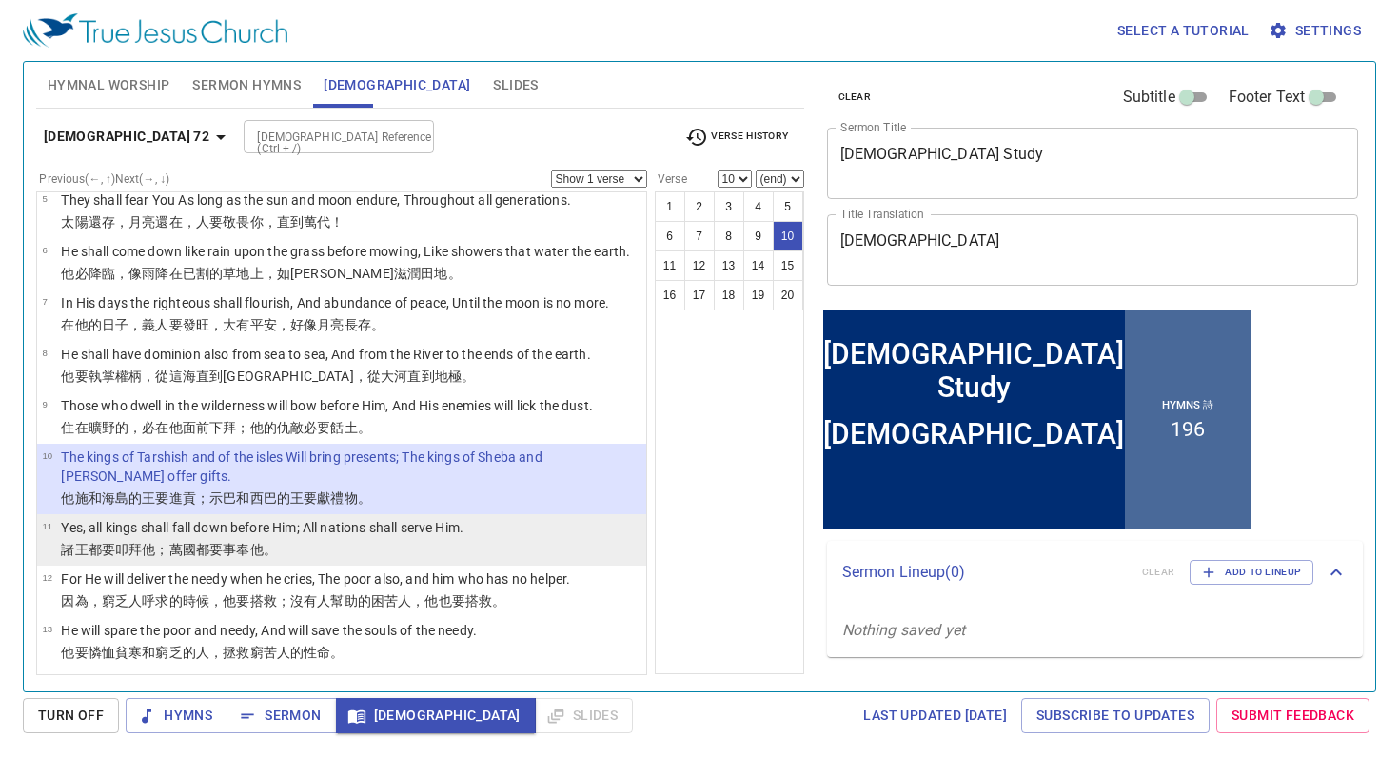
click at [371, 536] on p "Yes, all kings shall fall down before Him; All nations shall serve Him." at bounding box center [262, 527] width 403 height 19
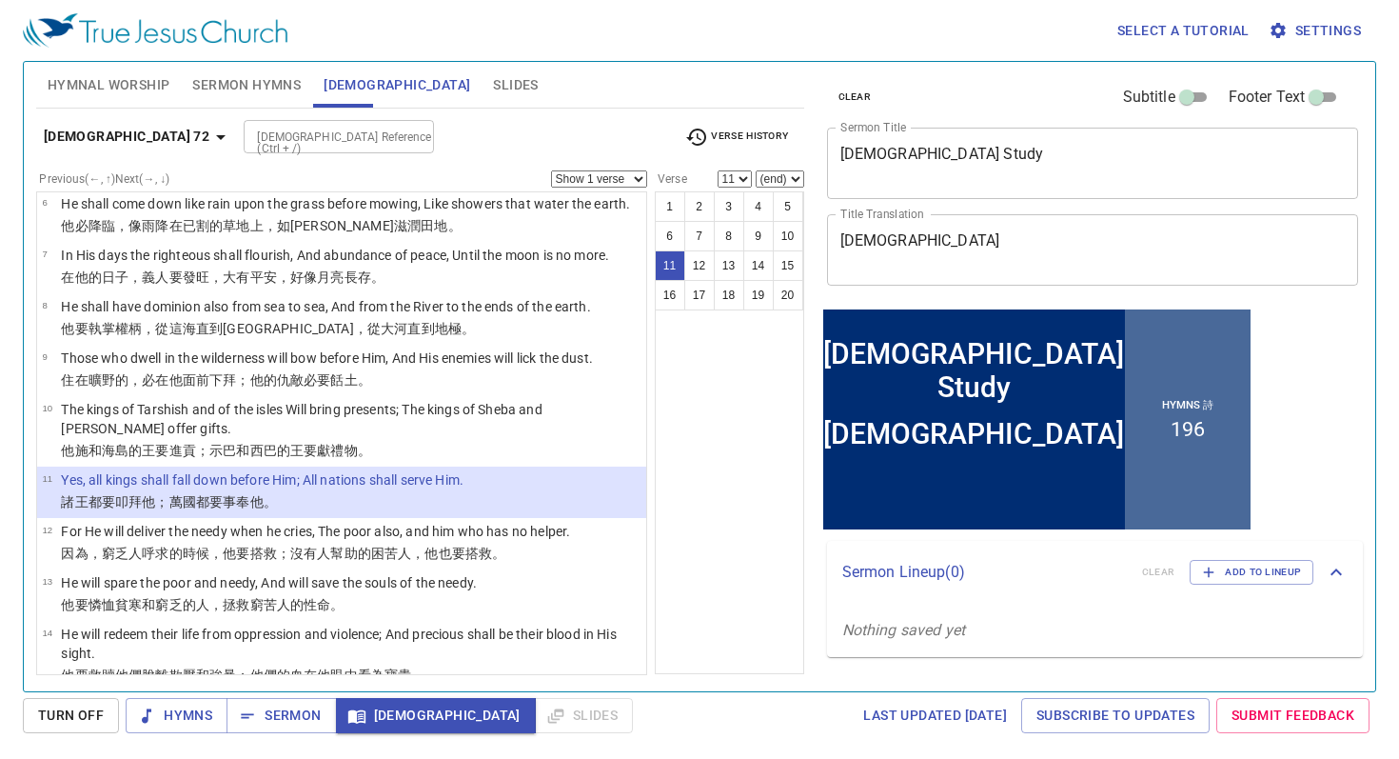
scroll to position [326, 0]
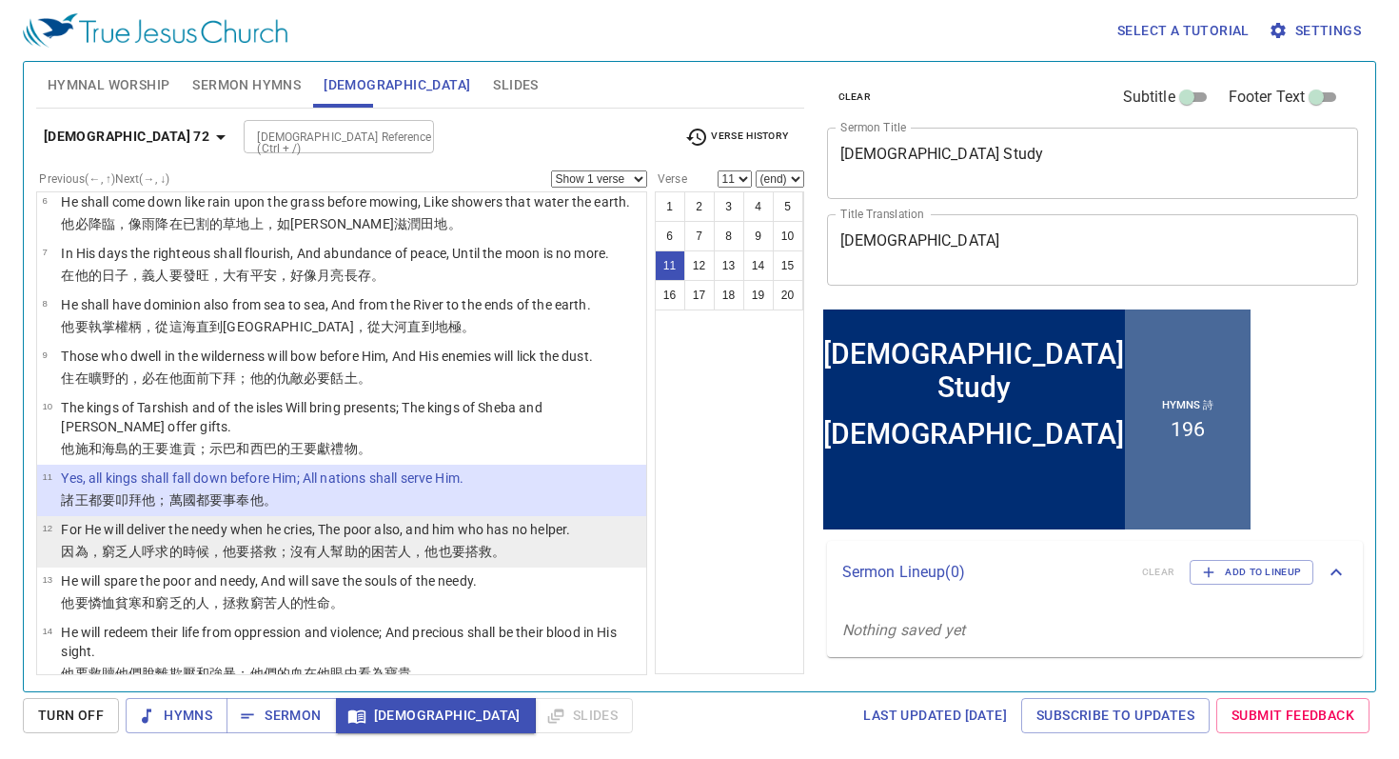
click at [307, 545] on wh5337 "；沒有人幫助 的困苦人 ，他也要搭救。" at bounding box center [391, 551] width 229 height 15
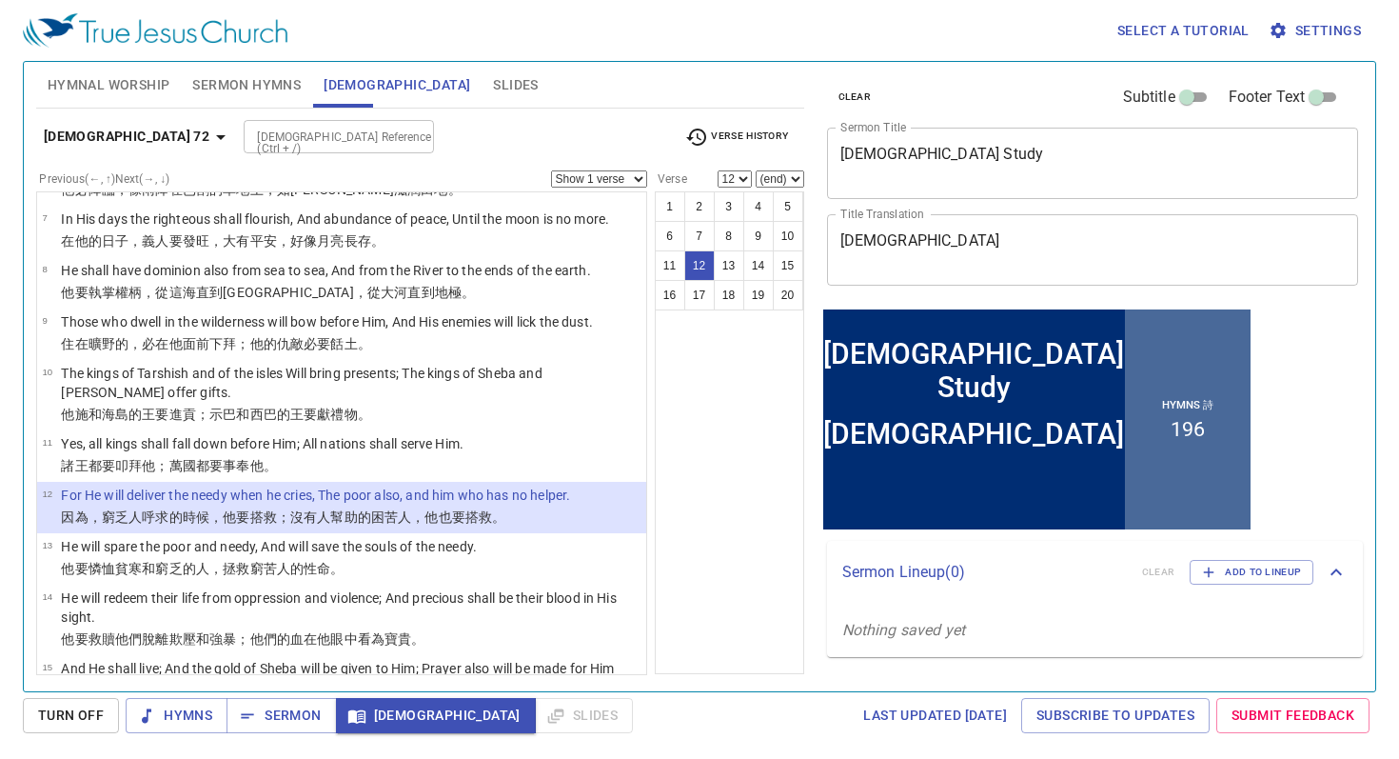
scroll to position [361, 0]
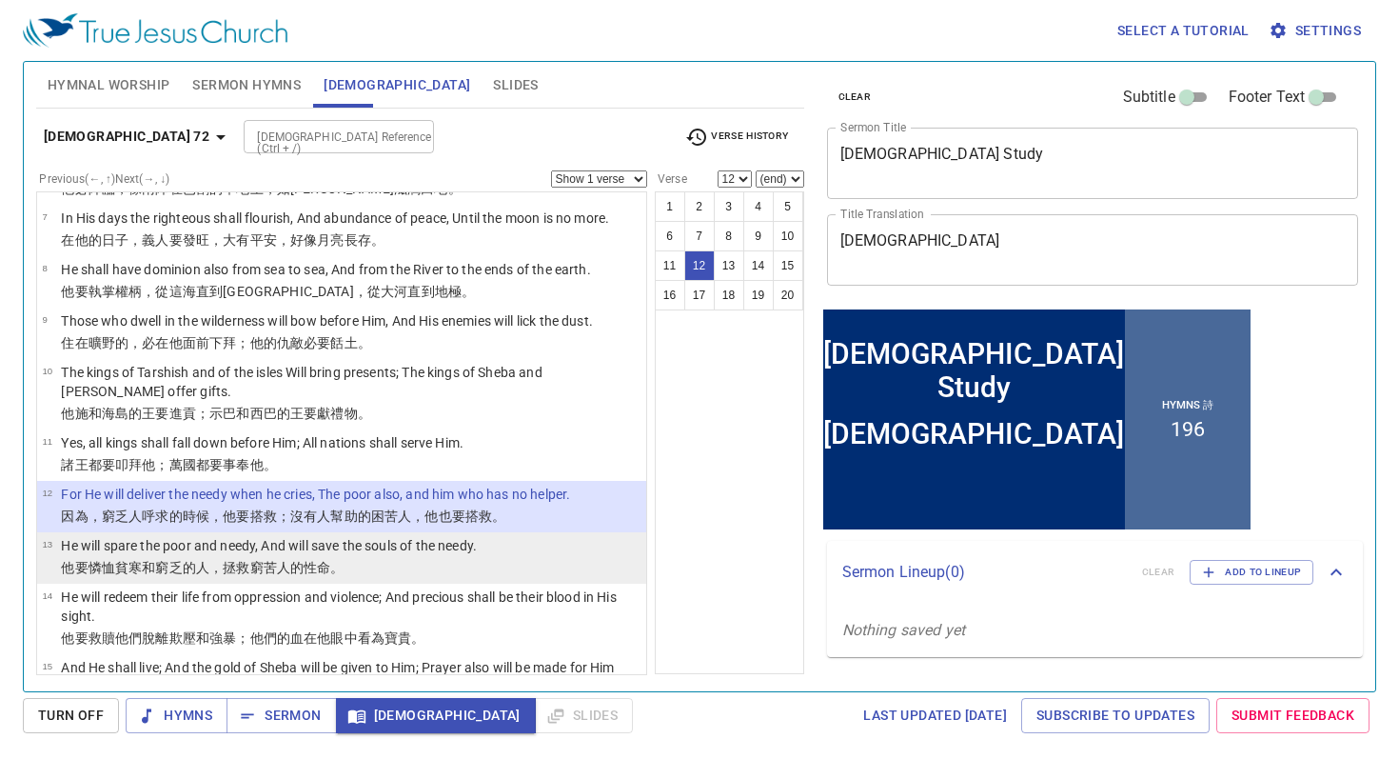
click at [294, 564] on wh34 "的性命 。" at bounding box center [317, 567] width 54 height 15
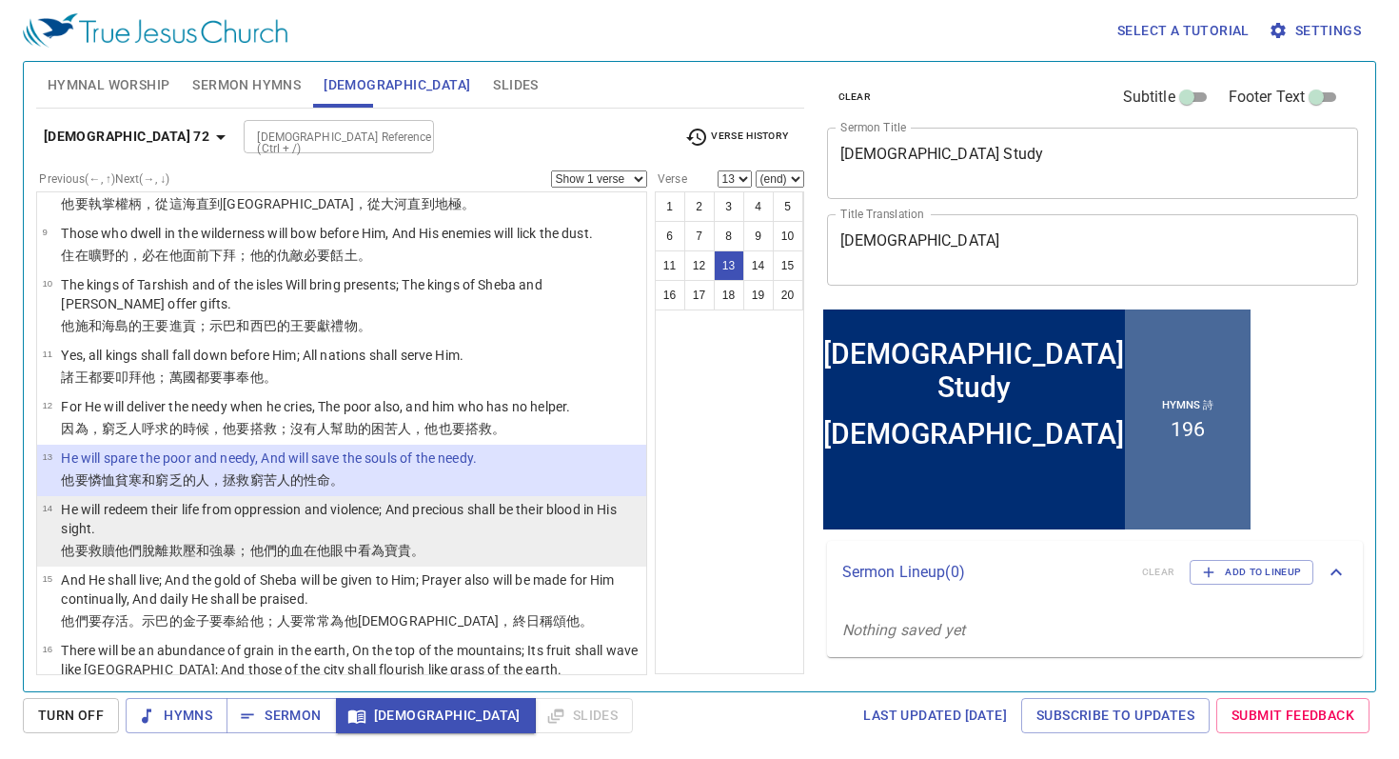
scroll to position [457, 0]
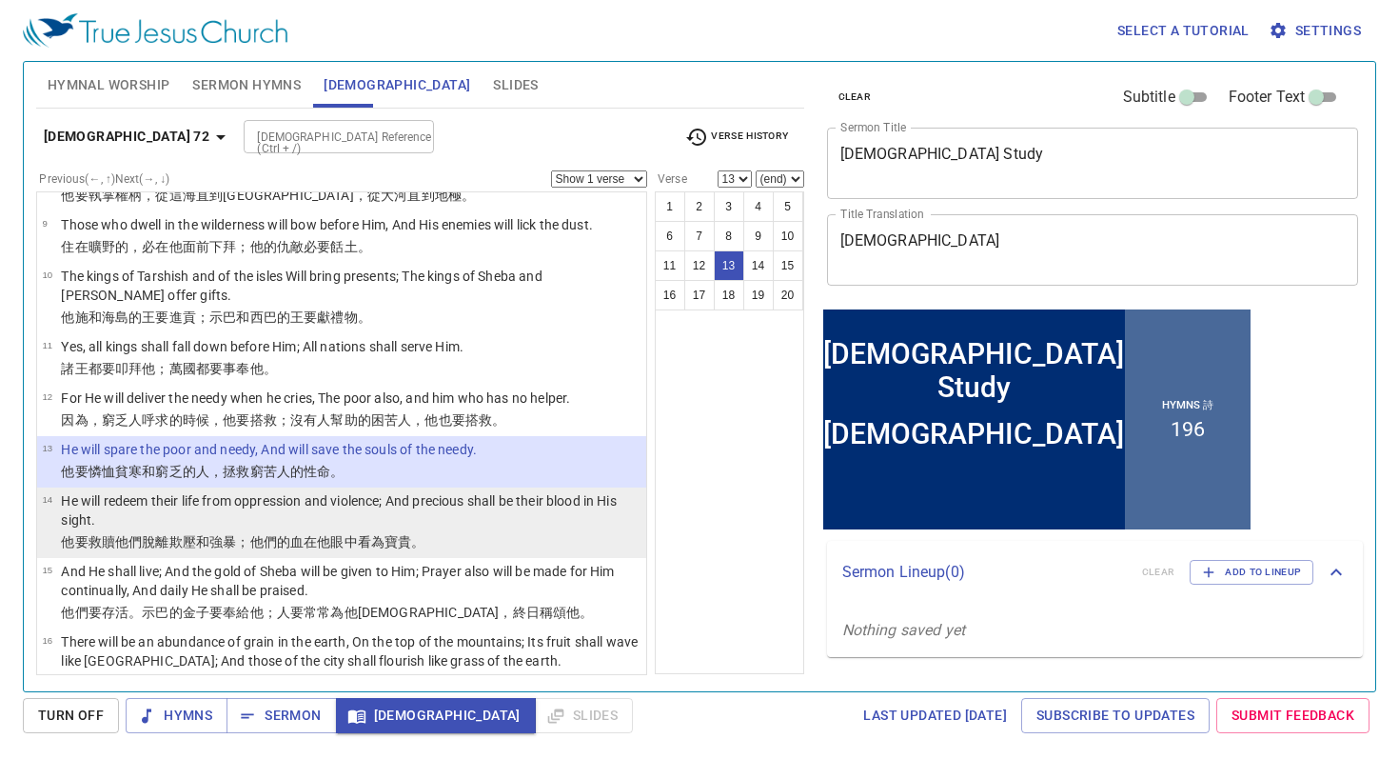
click at [306, 525] on p "He will redeem their life from oppression and violence; And precious shall be t…" at bounding box center [351, 510] width 580 height 38
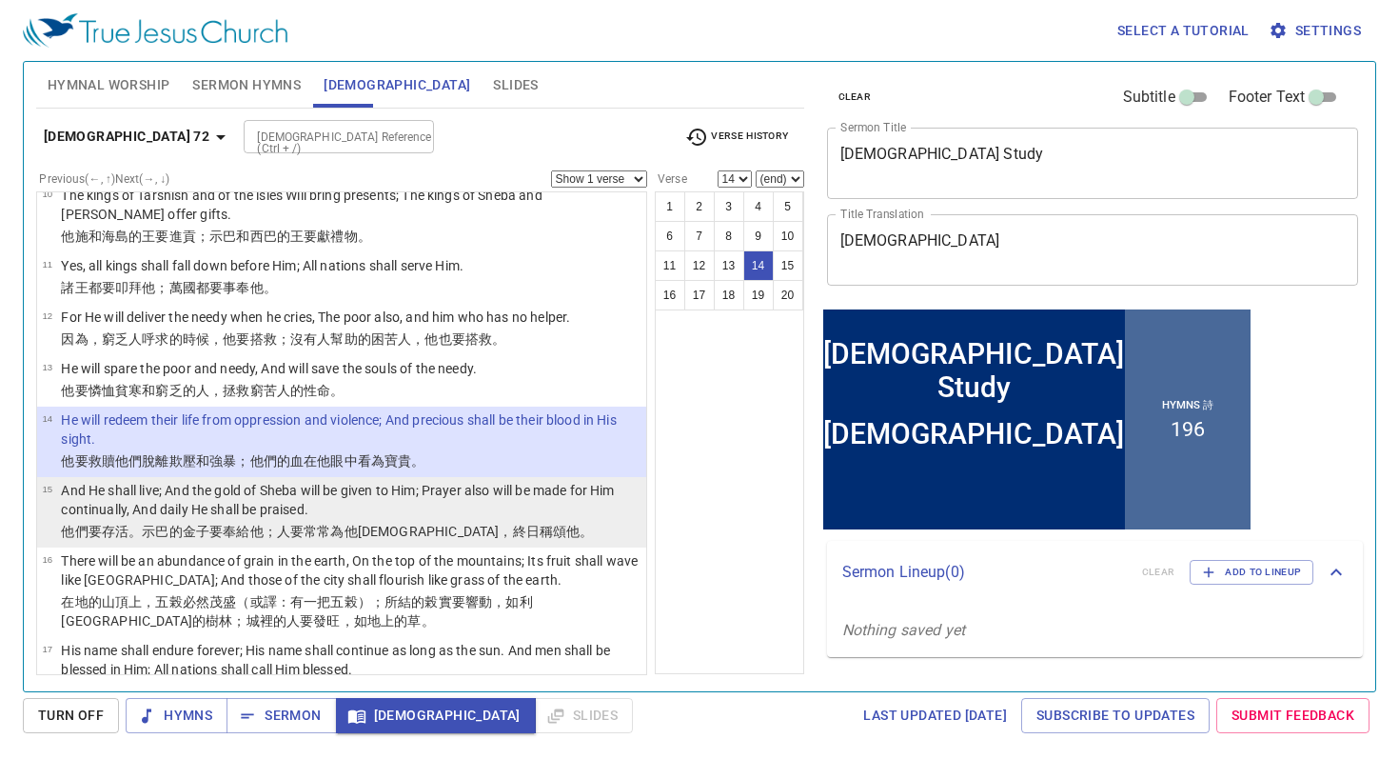
scroll to position [541, 0]
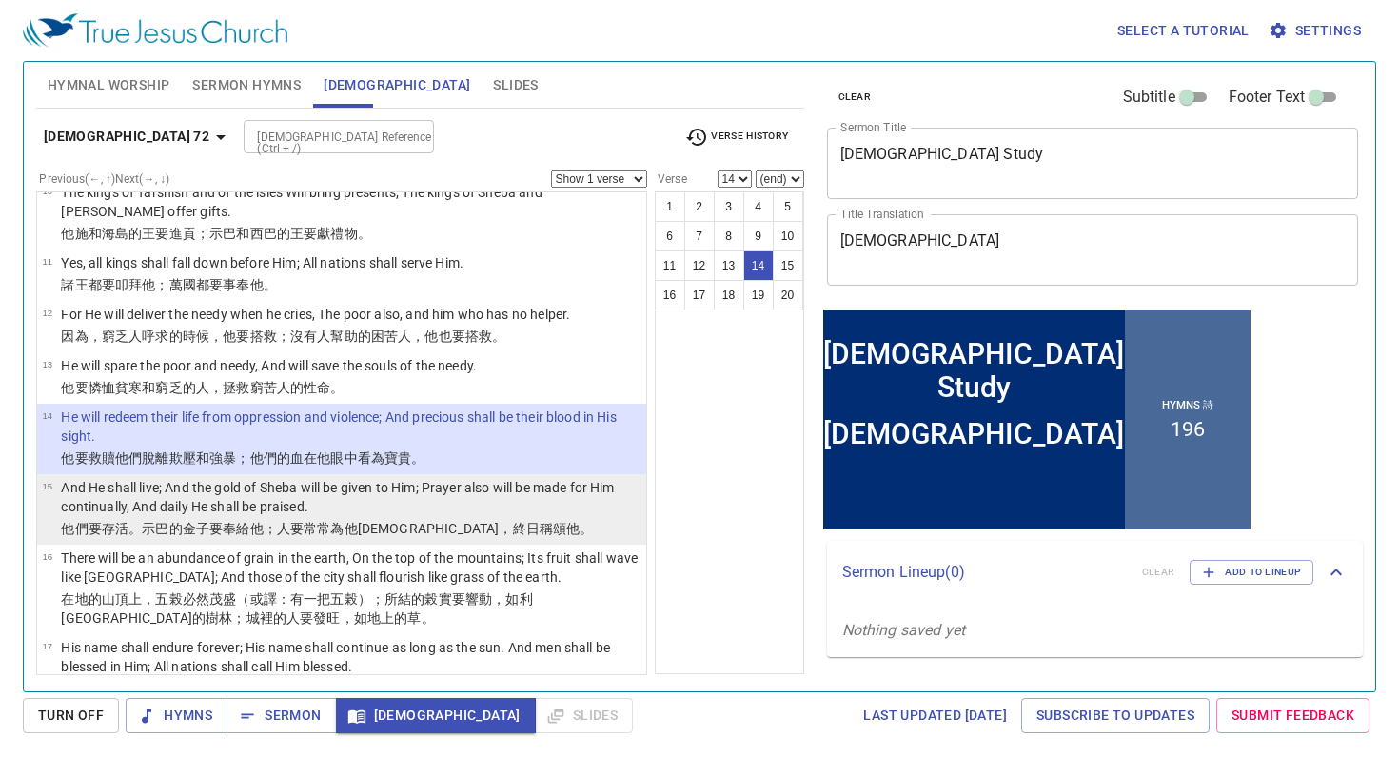
click at [322, 516] on td "And He shall live; And the gold of Sheba will be given to Him; Prayer also will…" at bounding box center [351, 498] width 580 height 41
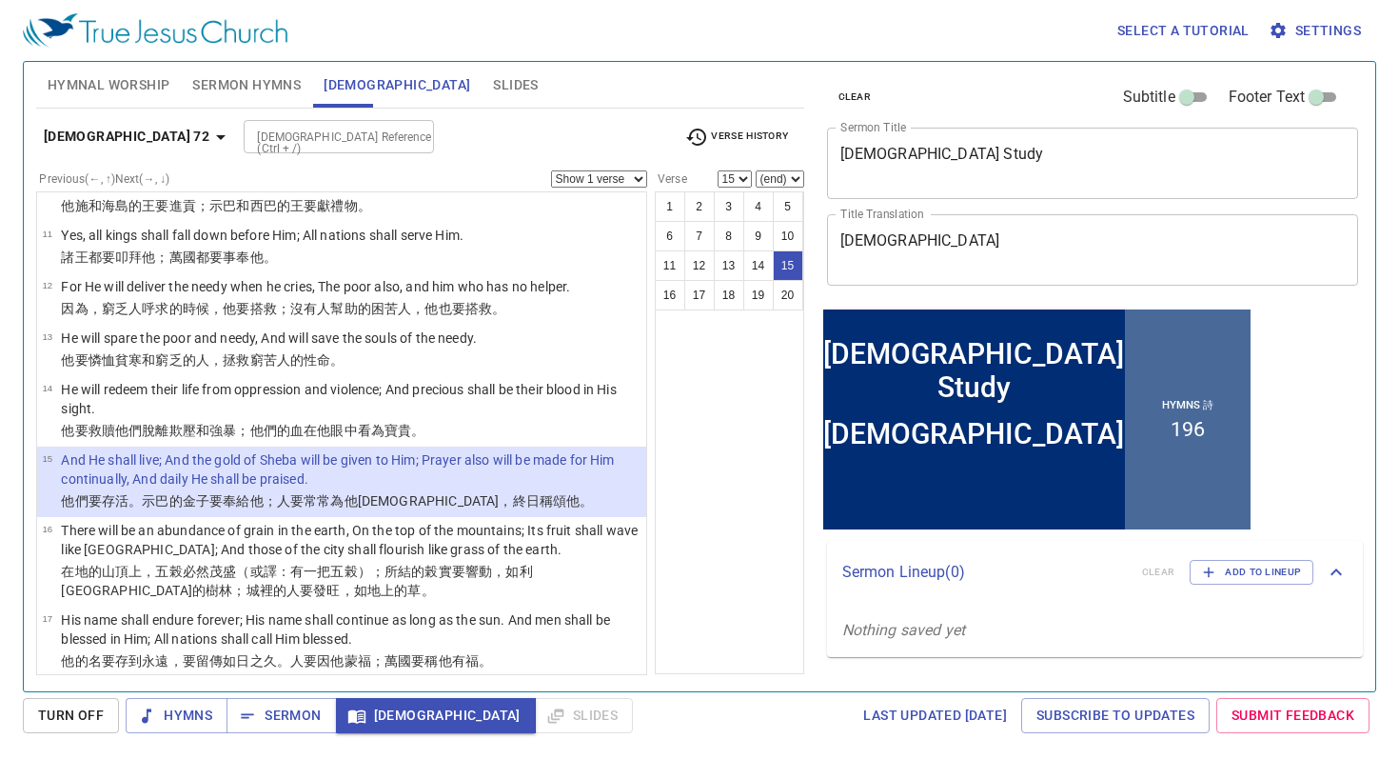
scroll to position [577, 0]
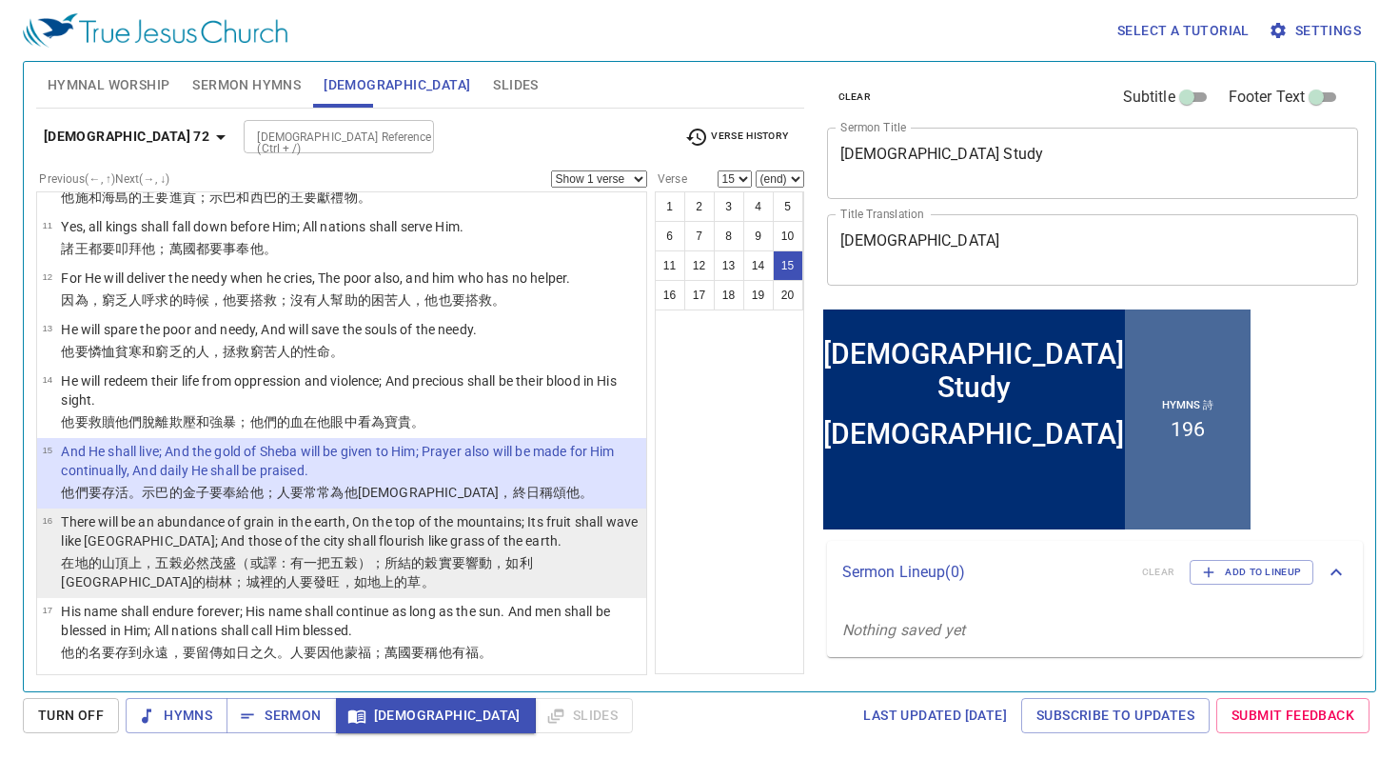
click at [313, 539] on p "There will be an abundance of grain in the earth, On the top of the mountains; …" at bounding box center [351, 531] width 580 height 38
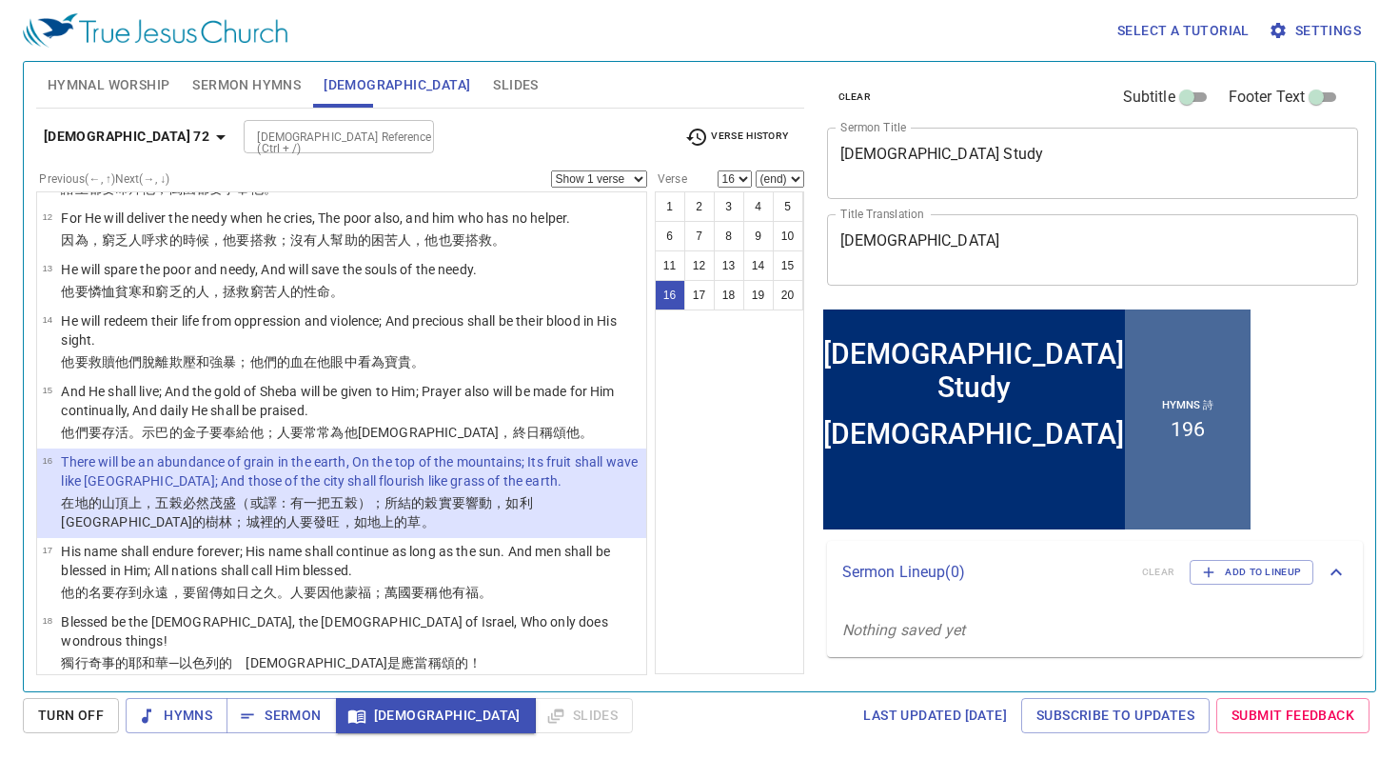
scroll to position [643, 0]
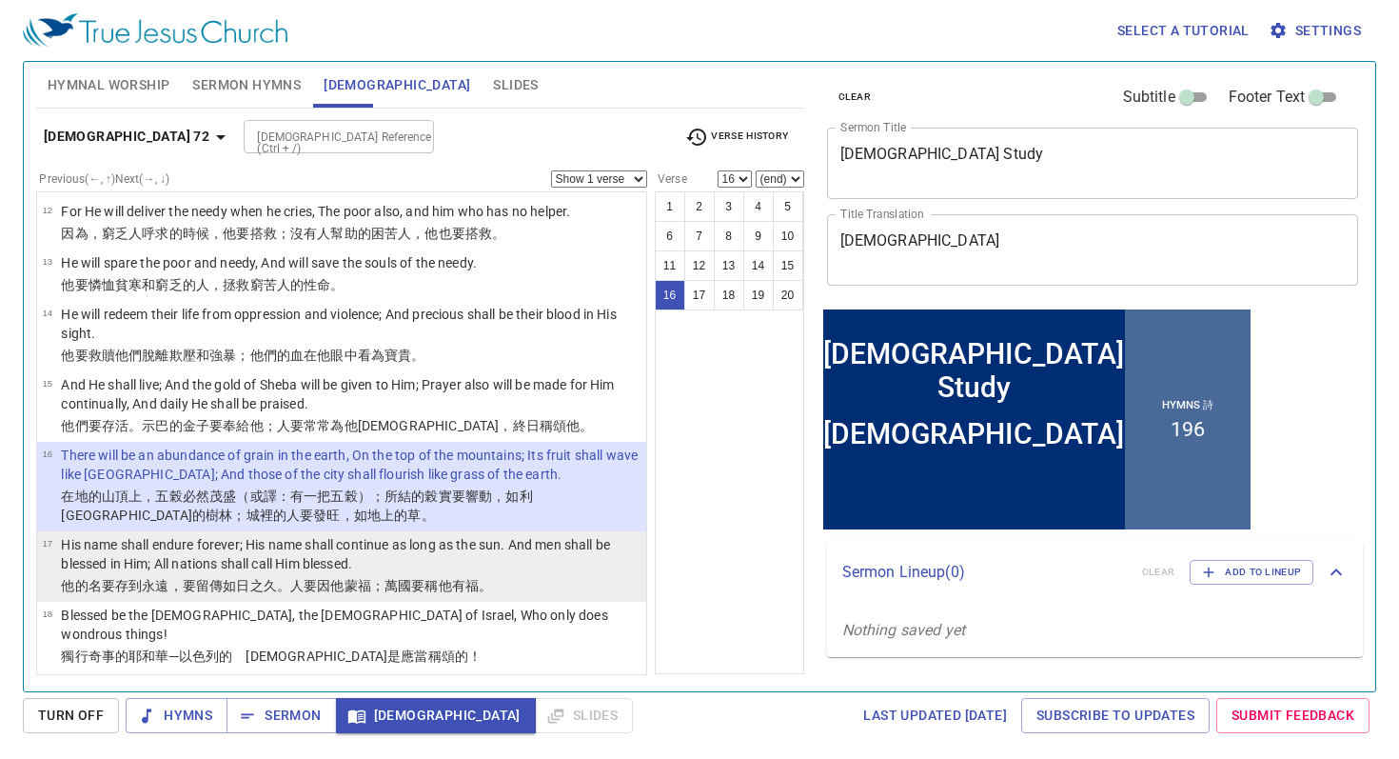
click at [285, 568] on p "His name shall endure forever; His name shall continue as long as the sun. And …" at bounding box center [351, 554] width 580 height 38
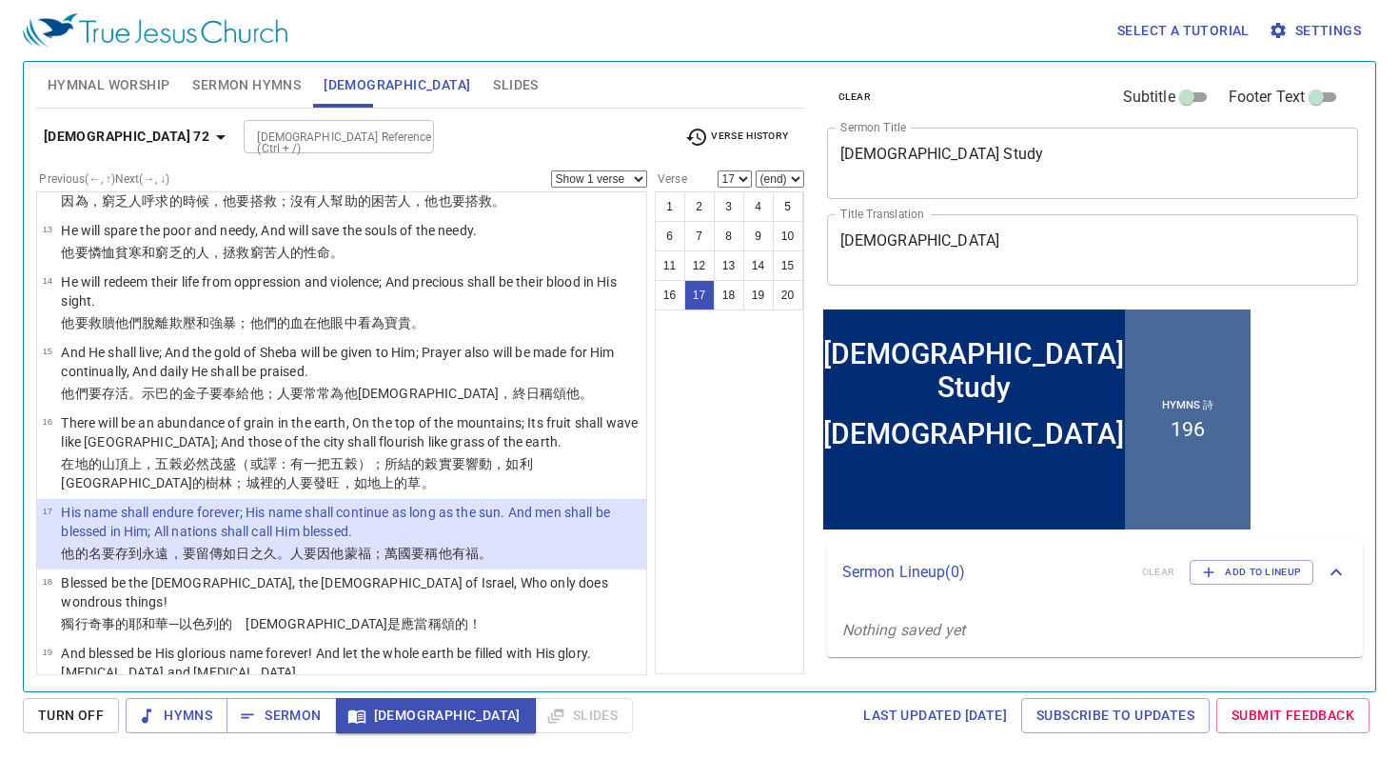
scroll to position [679, 0]
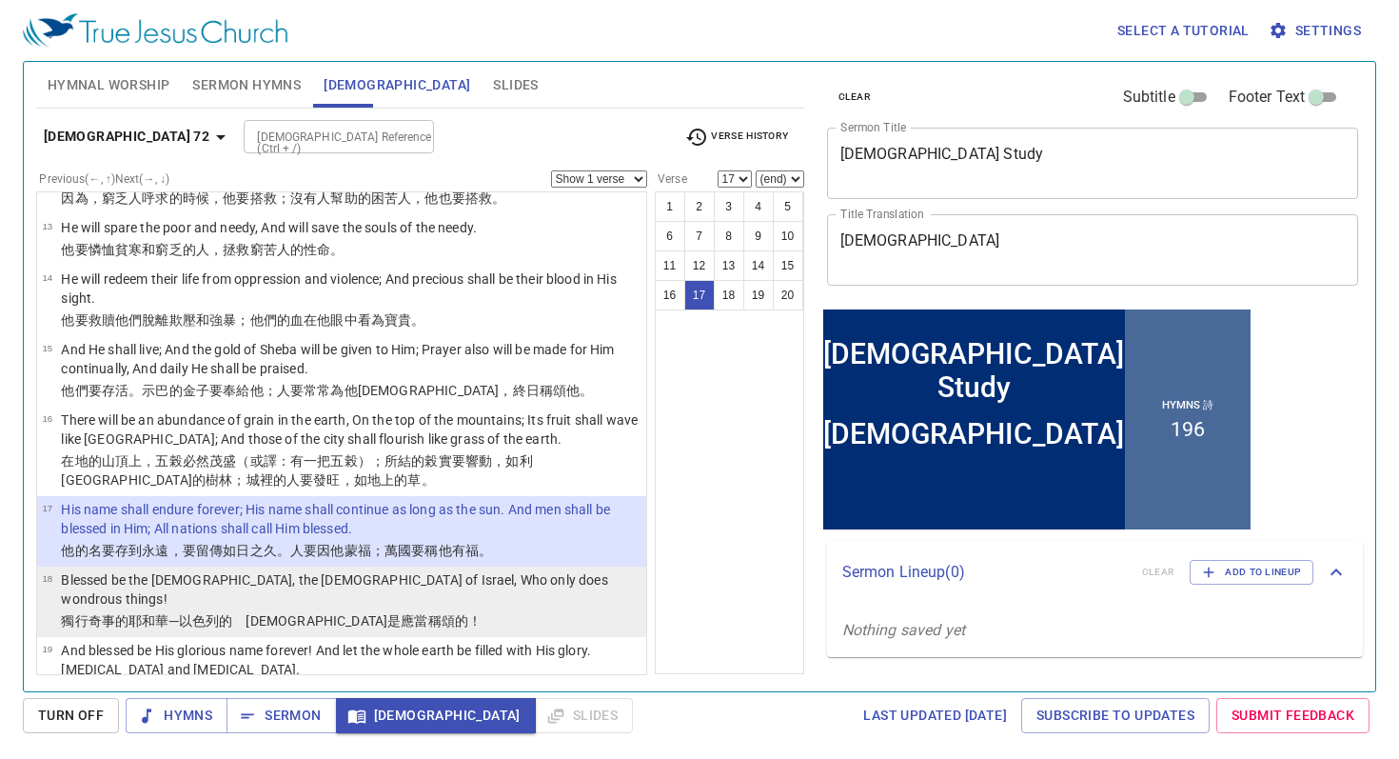
click at [243, 584] on p "Blessed be the [DEMOGRAPHIC_DATA], the [DEMOGRAPHIC_DATA] of Israel, Who only d…" at bounding box center [351, 589] width 580 height 38
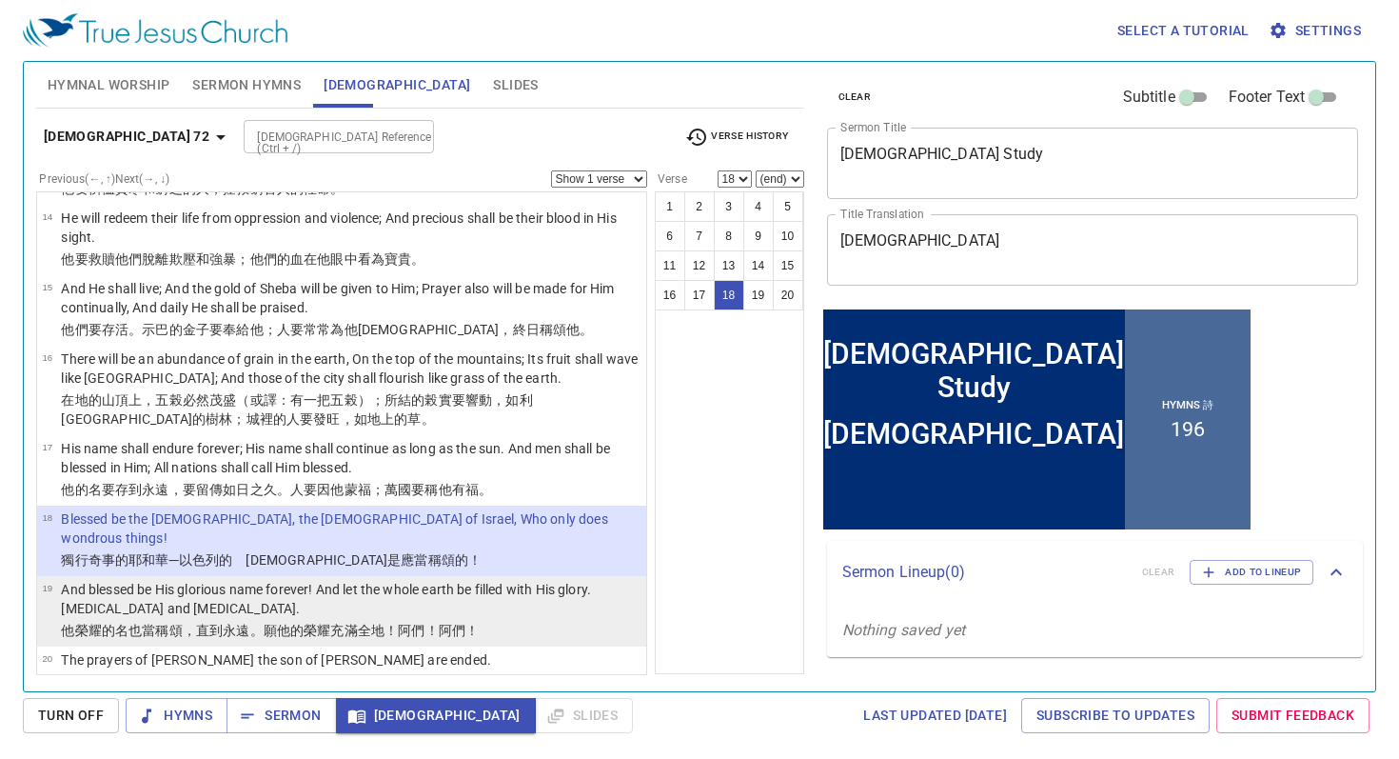
scroll to position [752, 0]
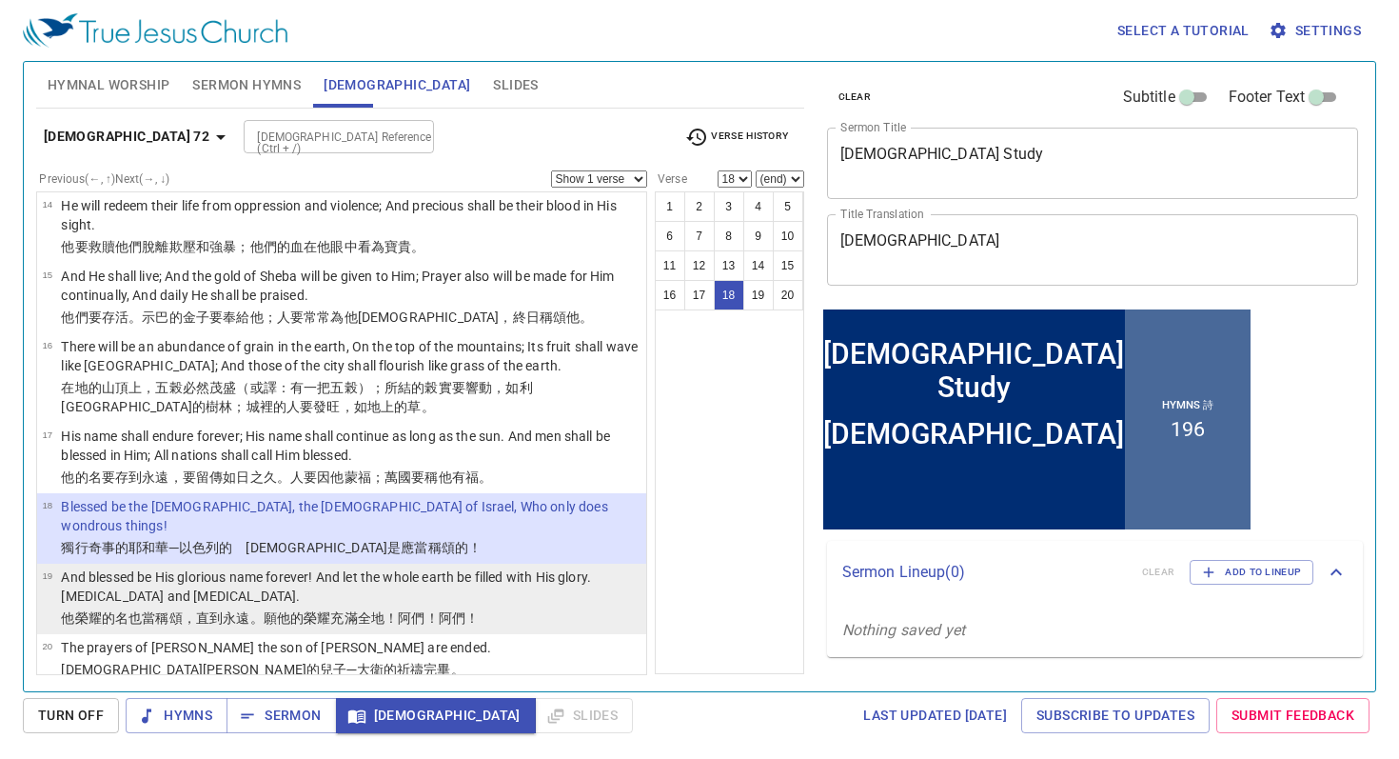
click at [270, 582] on p "And blessed be His glorious name forever! And let the whole earth be filled wit…" at bounding box center [351, 586] width 580 height 38
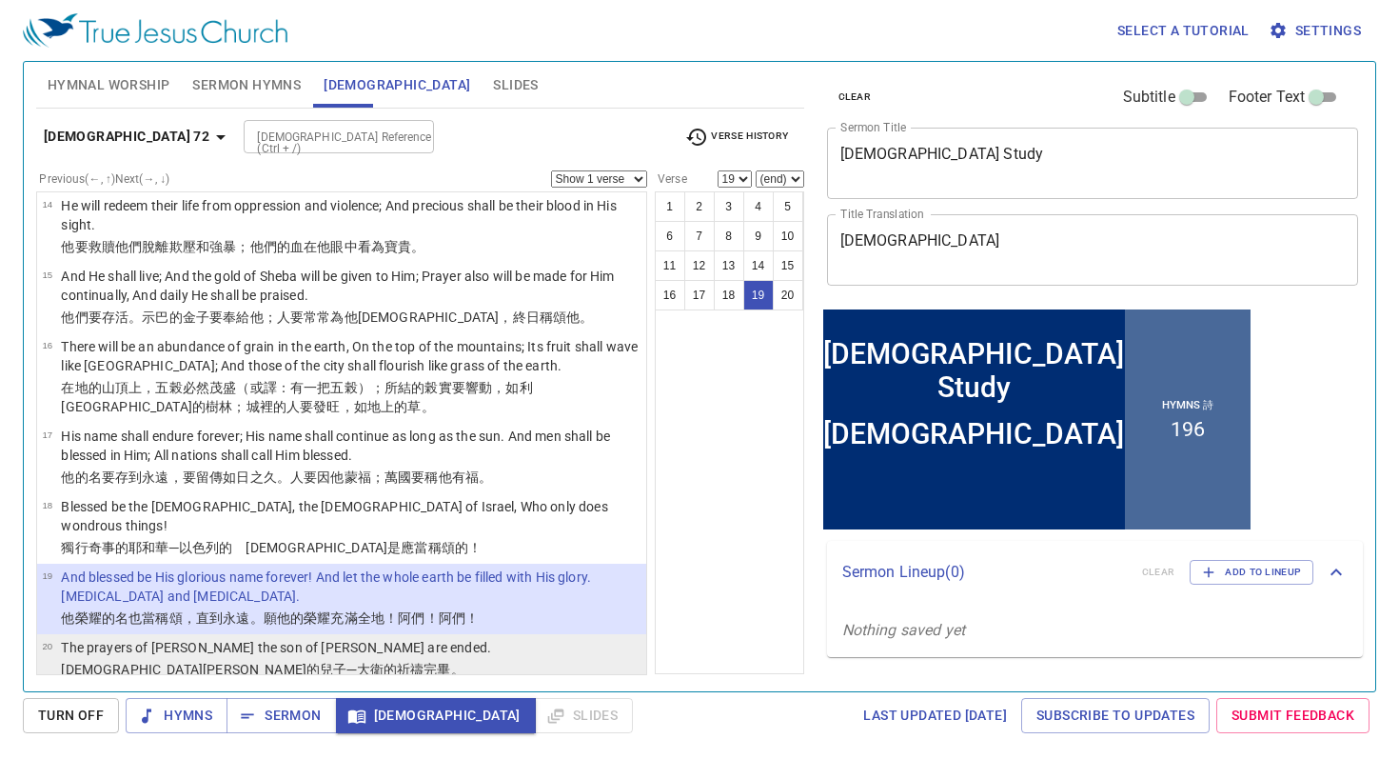
click at [257, 638] on p "The prayers of [PERSON_NAME] the son of [PERSON_NAME] are ended." at bounding box center [276, 647] width 430 height 19
select select "20"
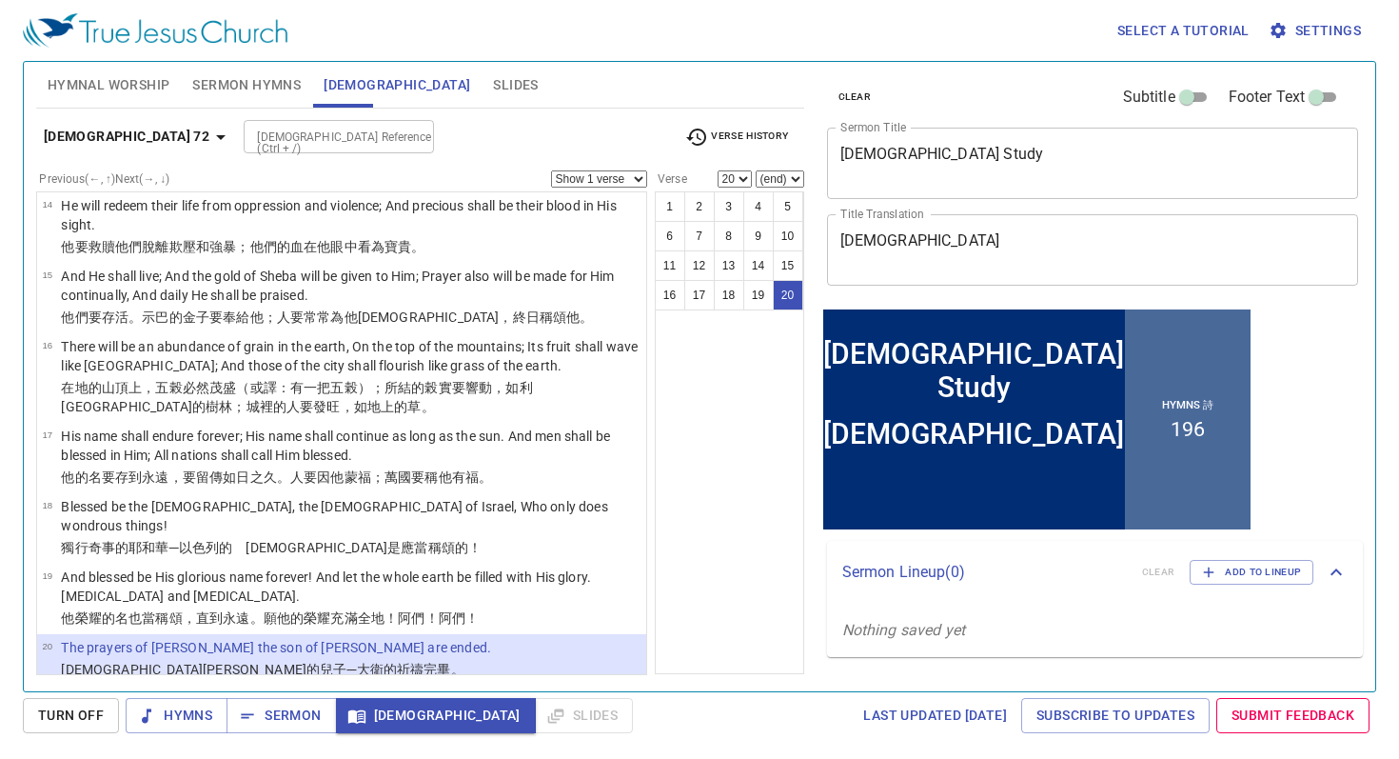
scroll to position [733, 0]
